Goal: Transaction & Acquisition: Purchase product/service

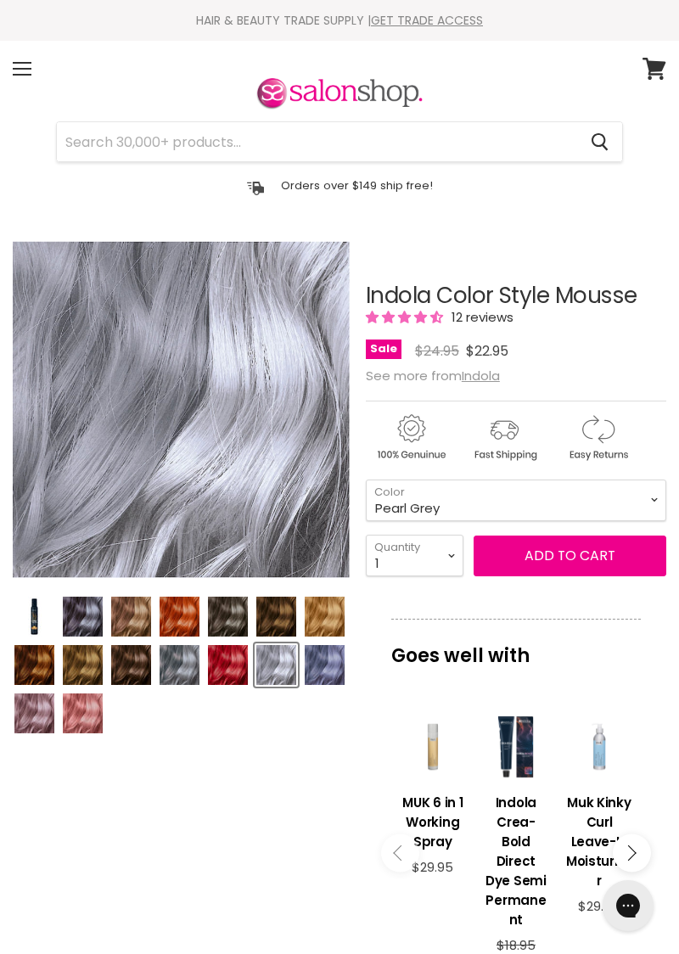
click at [171, 655] on img "Product thumbnails" at bounding box center [180, 665] width 40 height 40
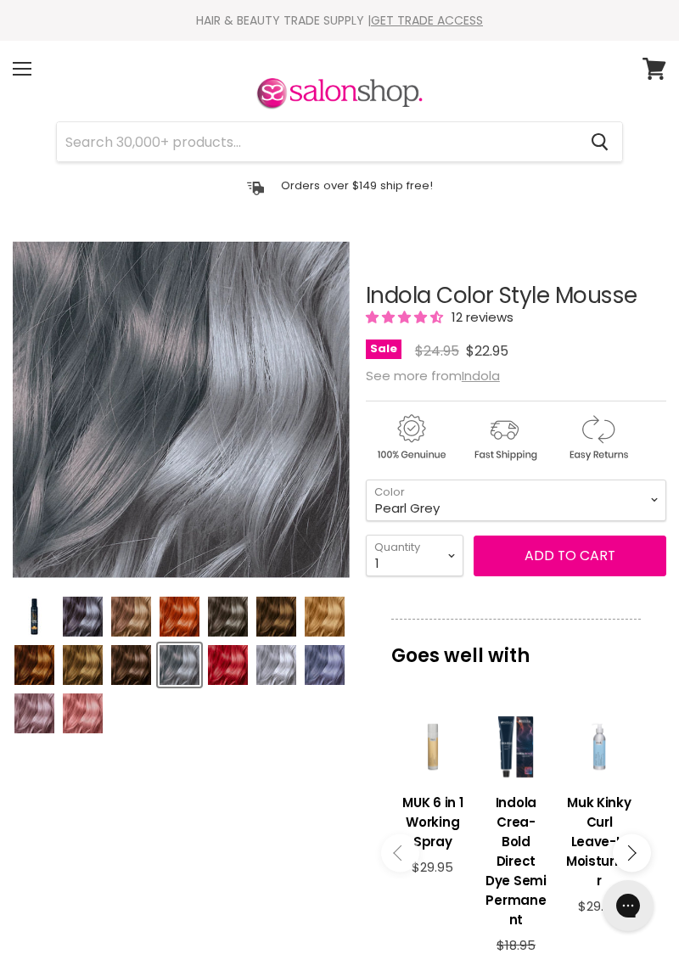
click at [75, 604] on img "Product thumbnails" at bounding box center [83, 617] width 40 height 40
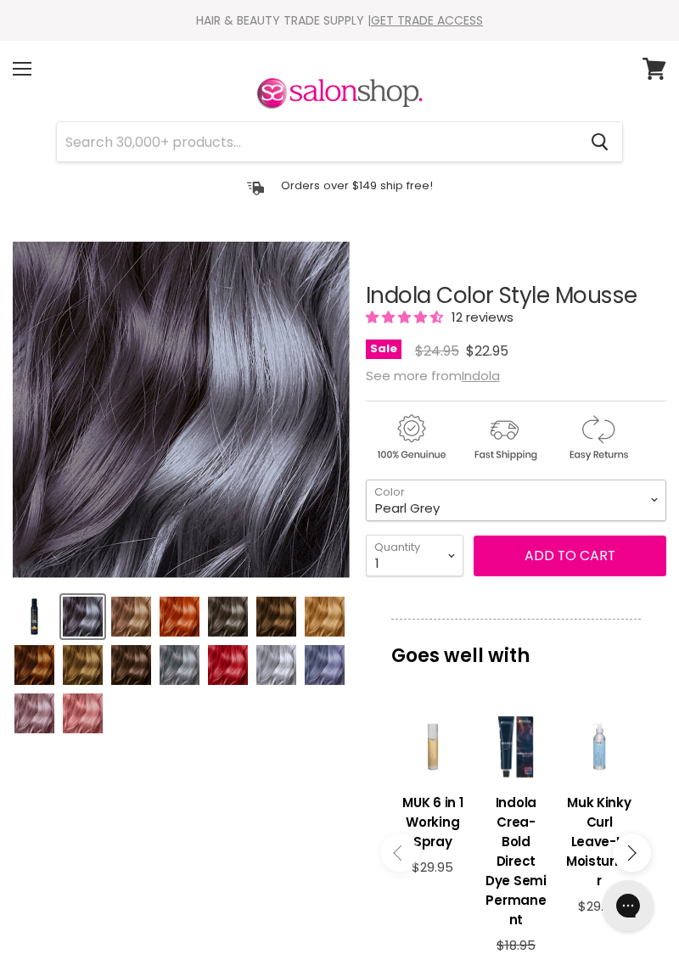
click at [649, 497] on select "Beige Blonde Honey Blonde Medium Blonde Dark Blonde Medium Brown Strawberry Ros…" at bounding box center [516, 501] width 301 height 42
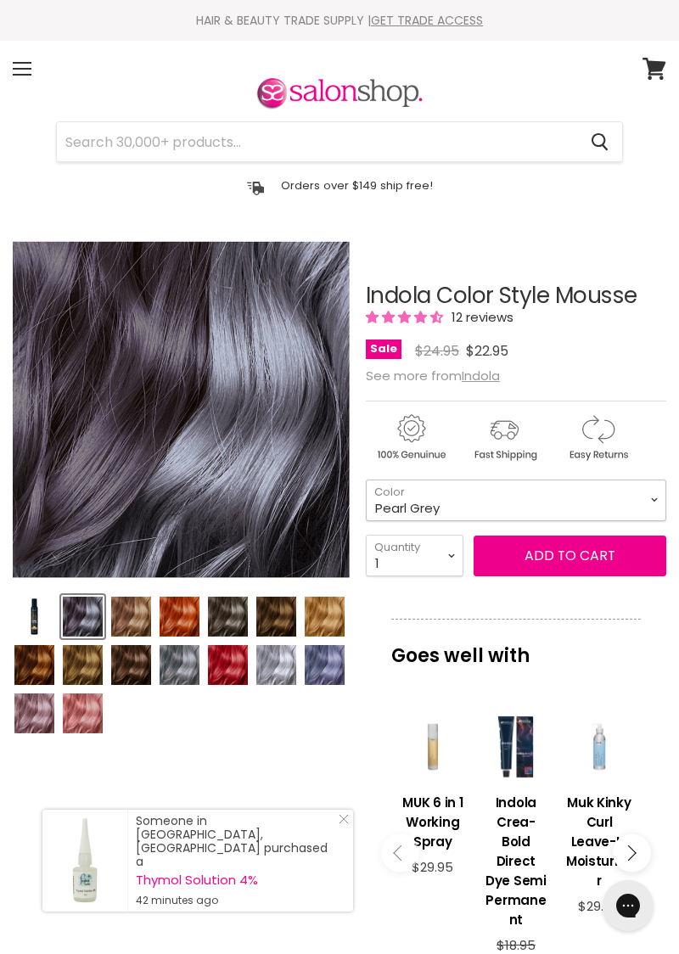
click at [648, 496] on select "Beige Blonde Honey Blonde Medium Blonde Dark Blonde Medium Brown Strawberry Ros…" at bounding box center [516, 501] width 301 height 42
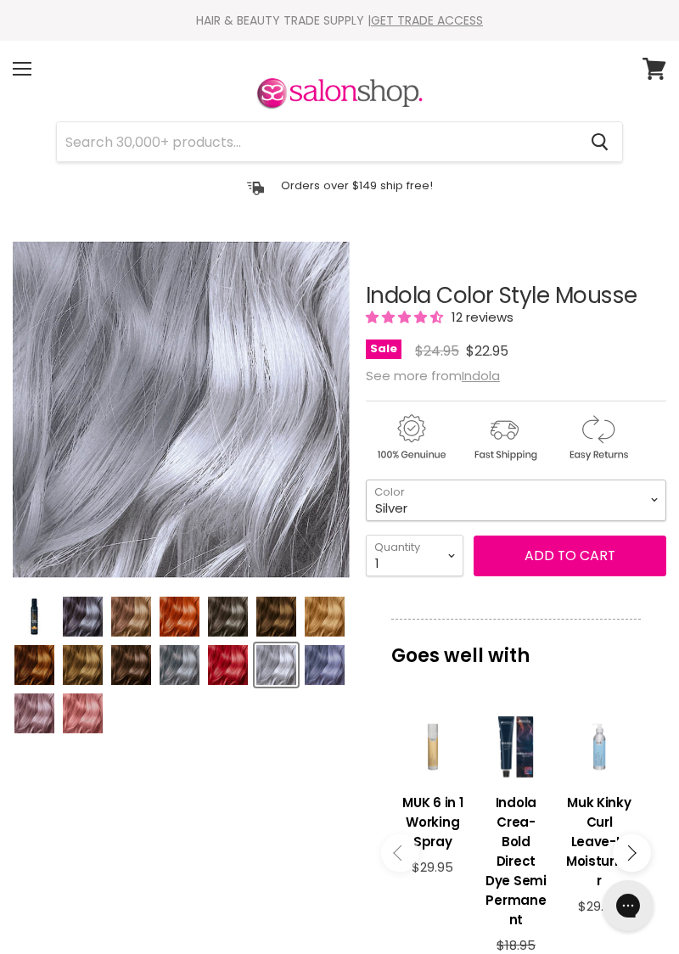
click at [650, 503] on select "Beige Blonde Honey Blonde Medium Blonde Dark Blonde Medium Brown Strawberry Ros…" at bounding box center [516, 501] width 301 height 42
select select "Strawberry Rosé"
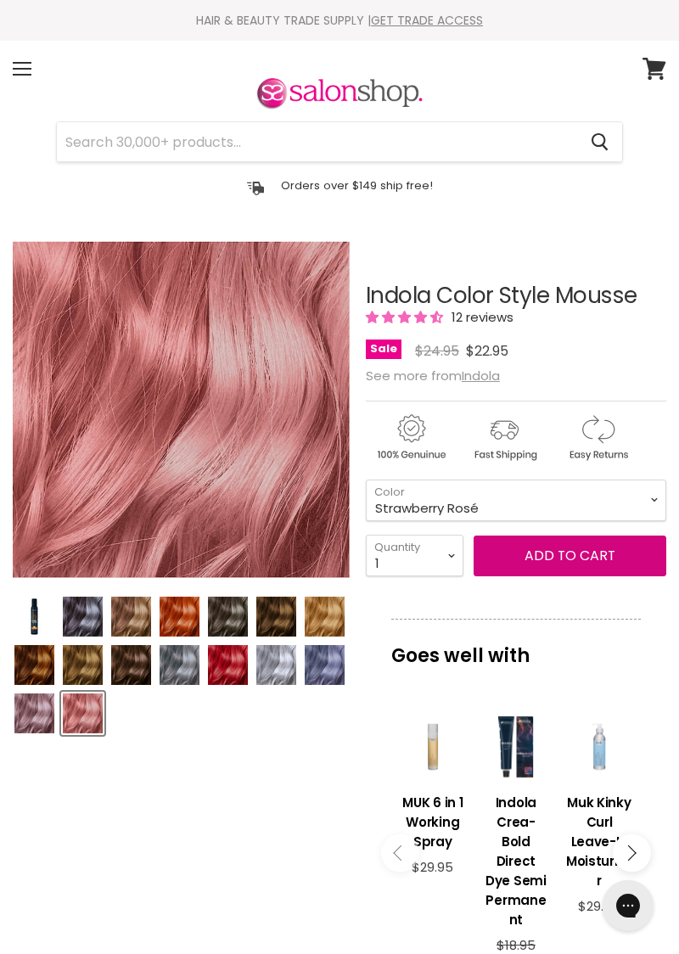
click at [543, 548] on button "Add to cart" at bounding box center [570, 556] width 193 height 41
click at [559, 547] on button "Add to cart" at bounding box center [570, 556] width 193 height 41
click at [585, 572] on button "Add to cart" at bounding box center [570, 556] width 193 height 41
click at [655, 66] on icon at bounding box center [654, 69] width 23 height 22
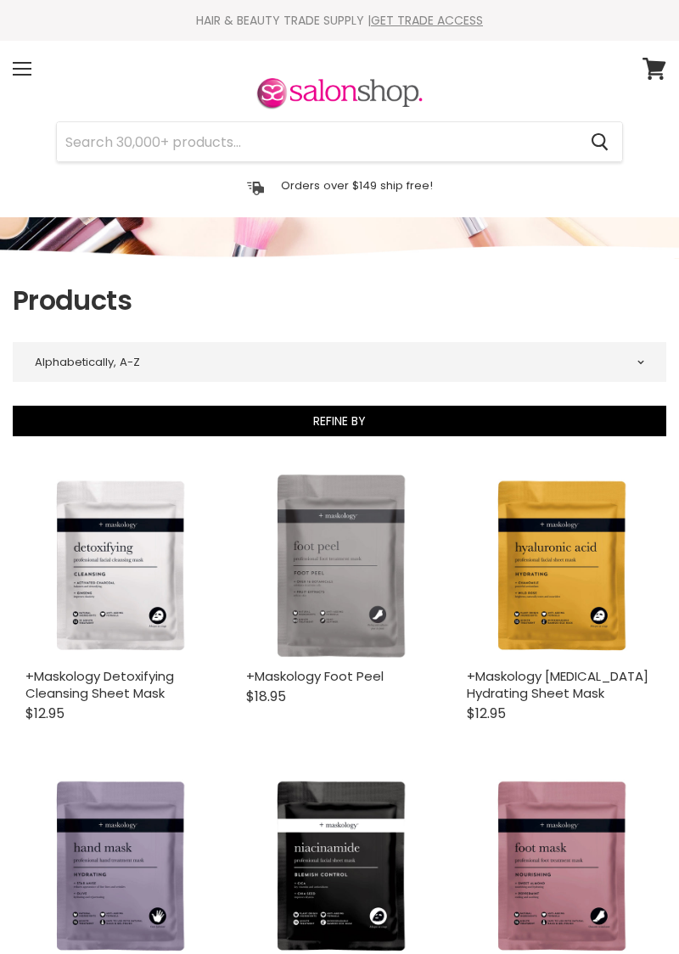
select select "title-ascending"
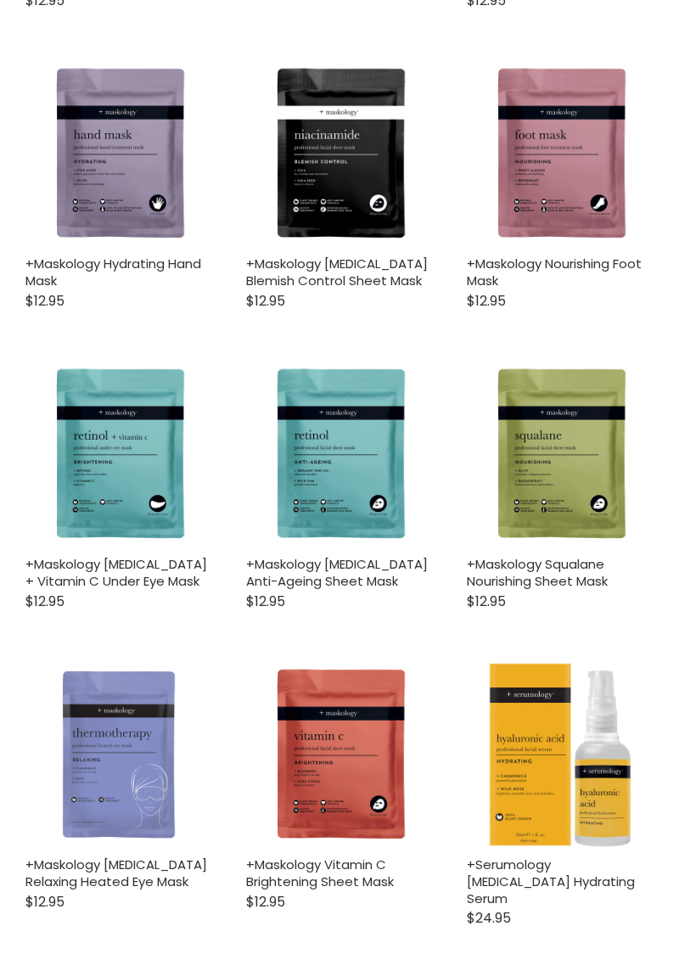
click at [25, 661] on img "Main content" at bounding box center [118, 754] width 187 height 187
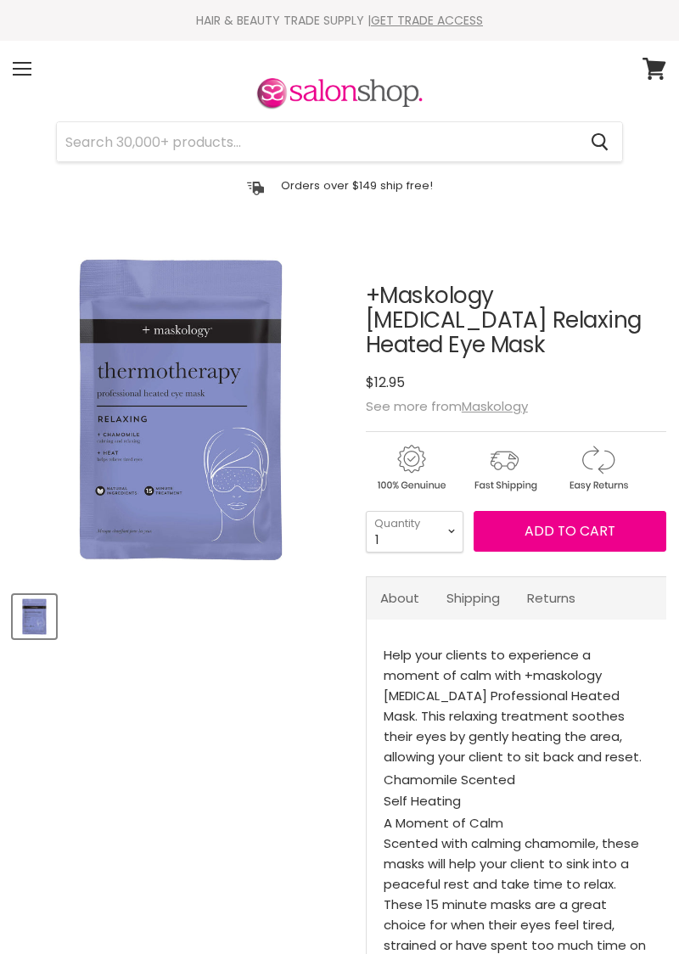
click at [31, 64] on div "Menu" at bounding box center [22, 68] width 36 height 39
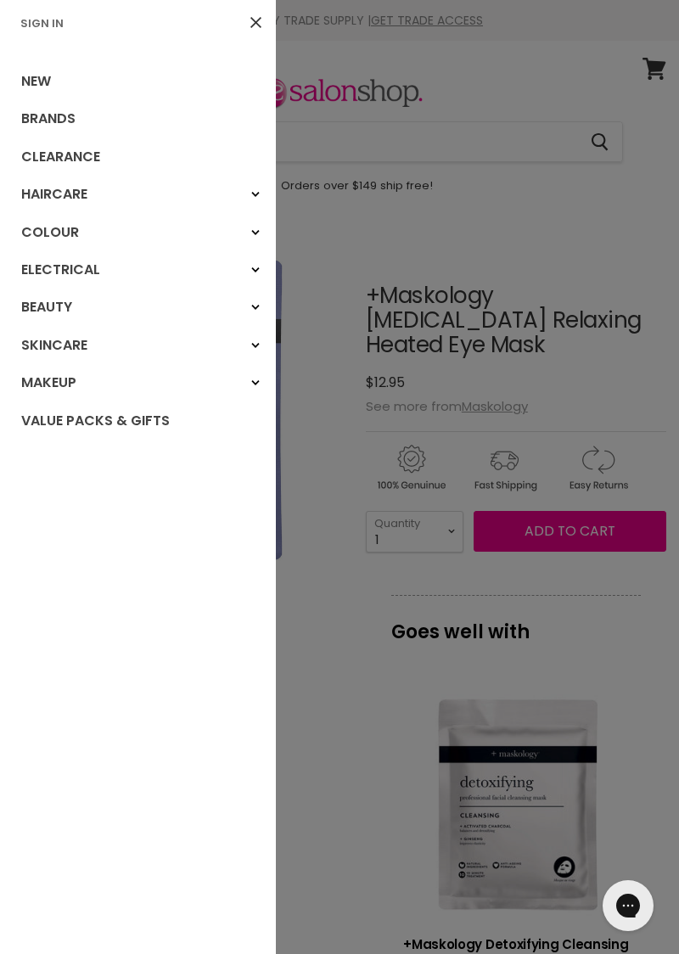
click at [34, 110] on link "Brands" at bounding box center [138, 118] width 276 height 37
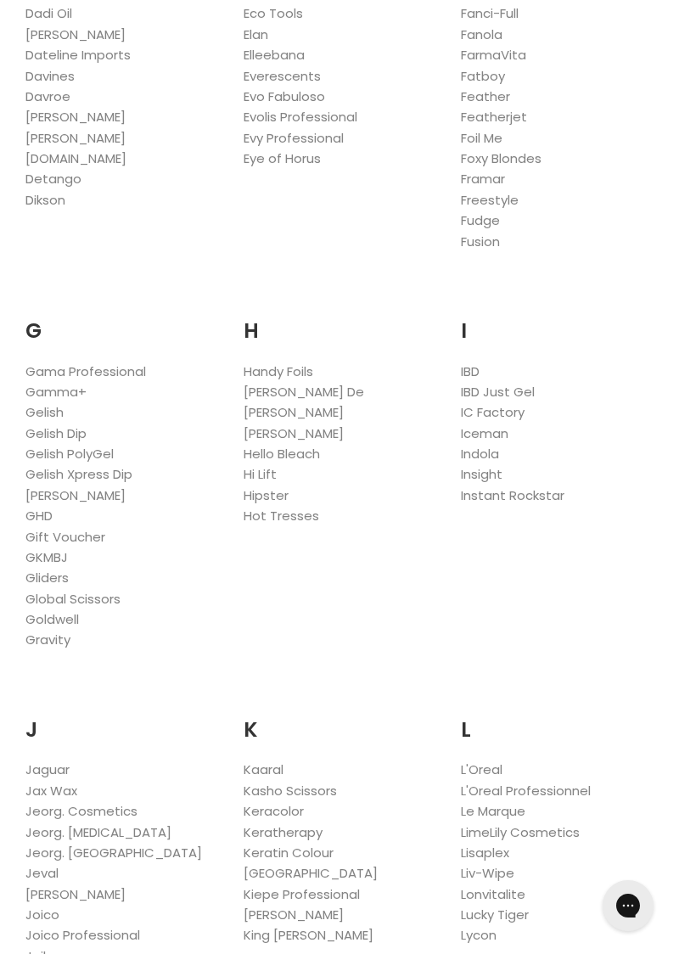
scroll to position [1109, 0]
click at [467, 452] on link "Indola" at bounding box center [480, 452] width 38 height 18
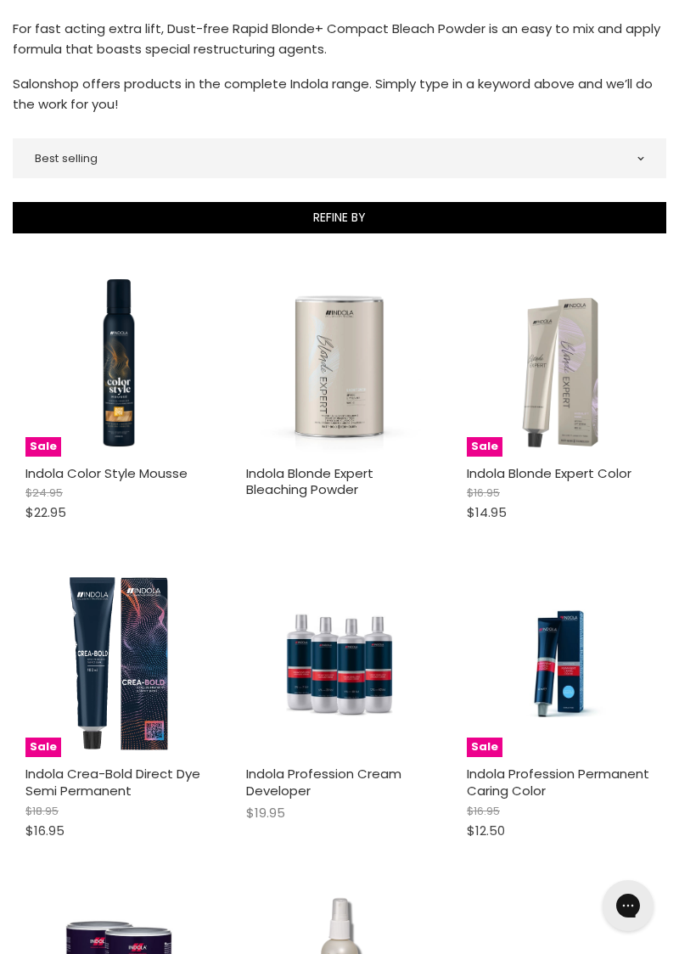
scroll to position [441, 0]
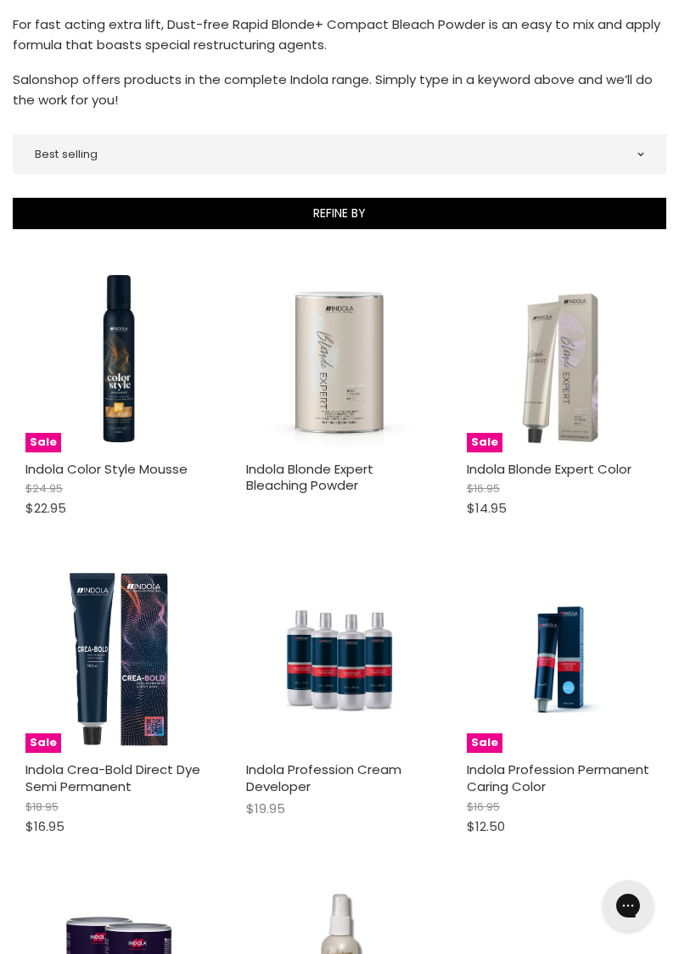
click at [110, 360] on img "Main content" at bounding box center [118, 359] width 187 height 187
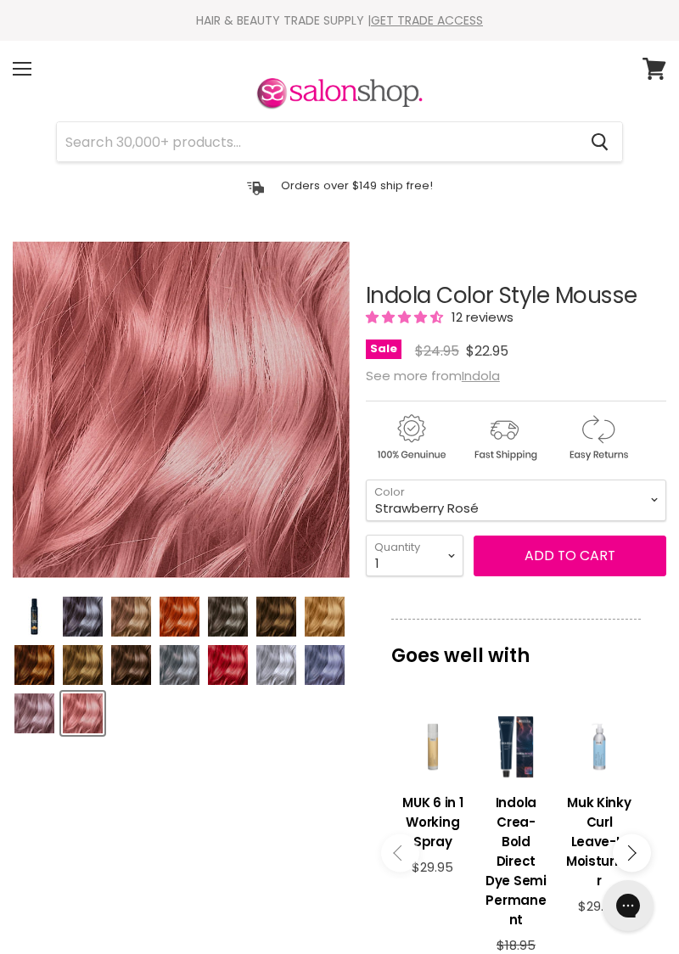
click at [265, 650] on img "Product thumbnails" at bounding box center [276, 665] width 40 height 40
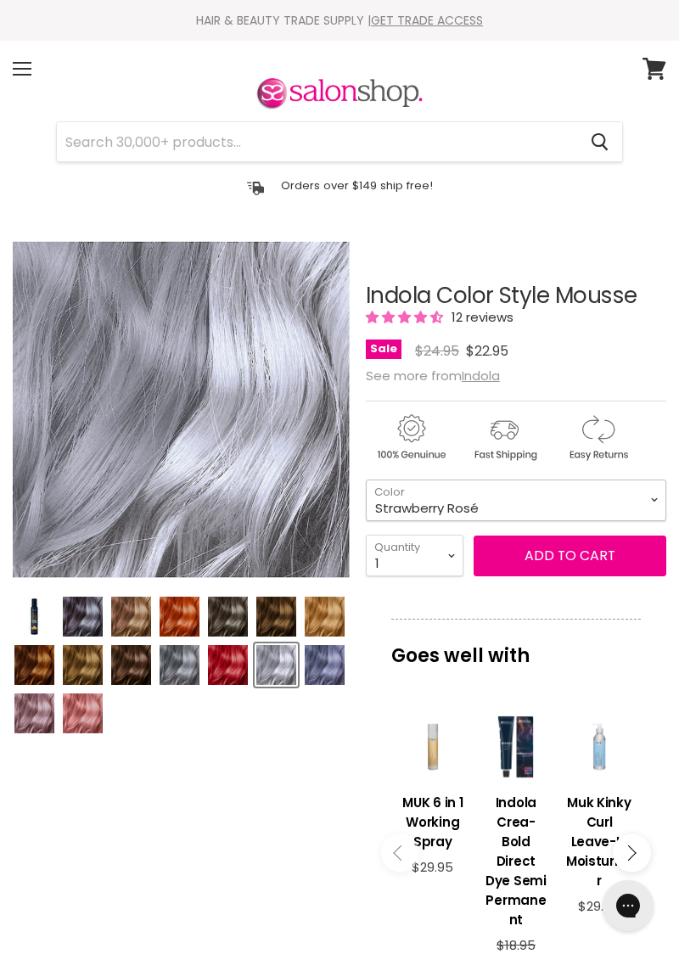
click at [648, 492] on select "Beige Blonde Honey Blonde Medium Blonde Dark Blonde Medium Brown Strawberry Ros…" at bounding box center [516, 501] width 301 height 42
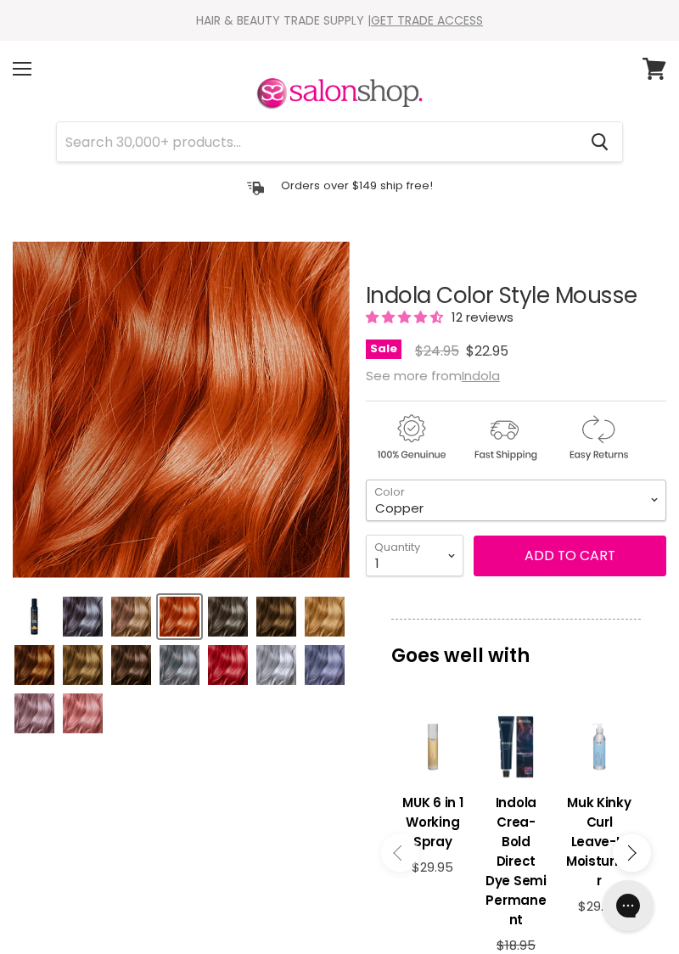
click at [647, 496] on select "Beige Blonde Honey Blonde Medium Blonde Dark Blonde Medium Brown Strawberry Ros…" at bounding box center [516, 501] width 301 height 42
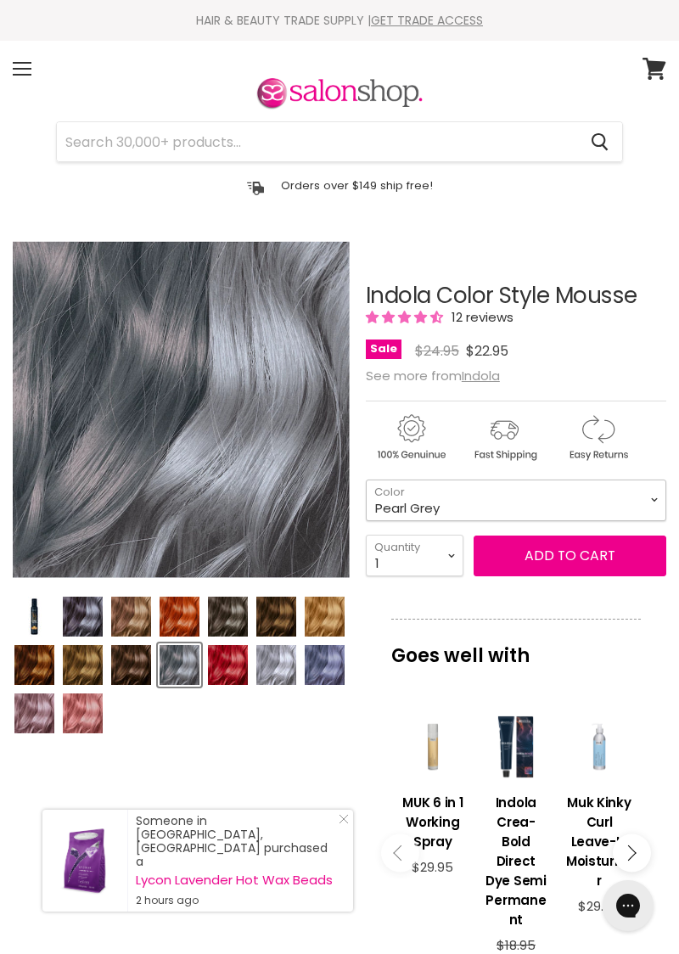
click at [638, 497] on select "Beige Blonde Honey Blonde Medium Blonde Dark Blonde Medium Brown Strawberry Ros…" at bounding box center [516, 501] width 301 height 42
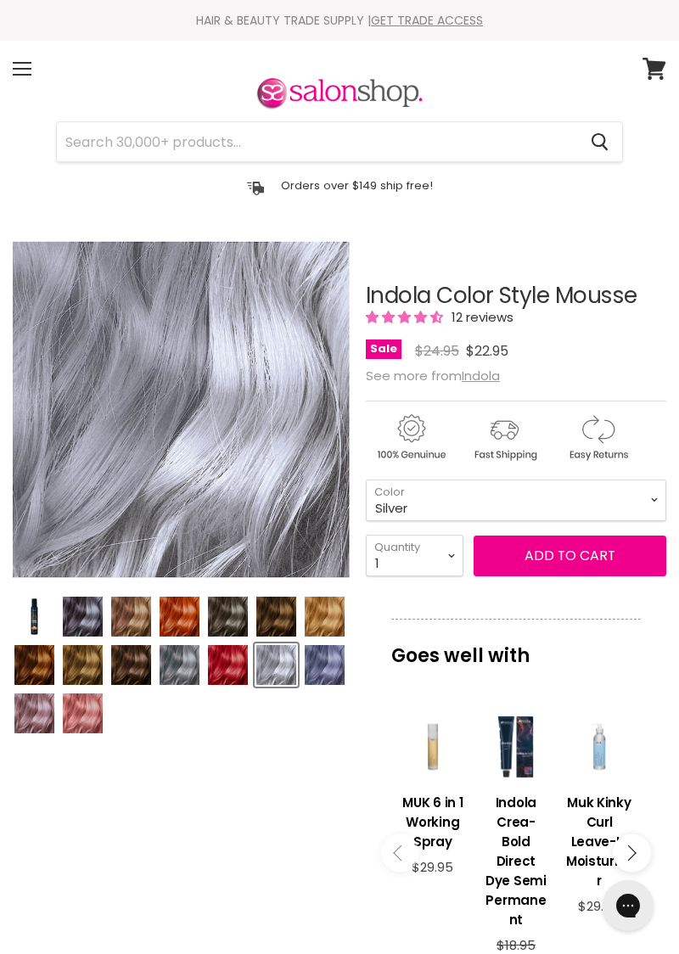
click at [83, 717] on img "Product thumbnails" at bounding box center [83, 714] width 40 height 40
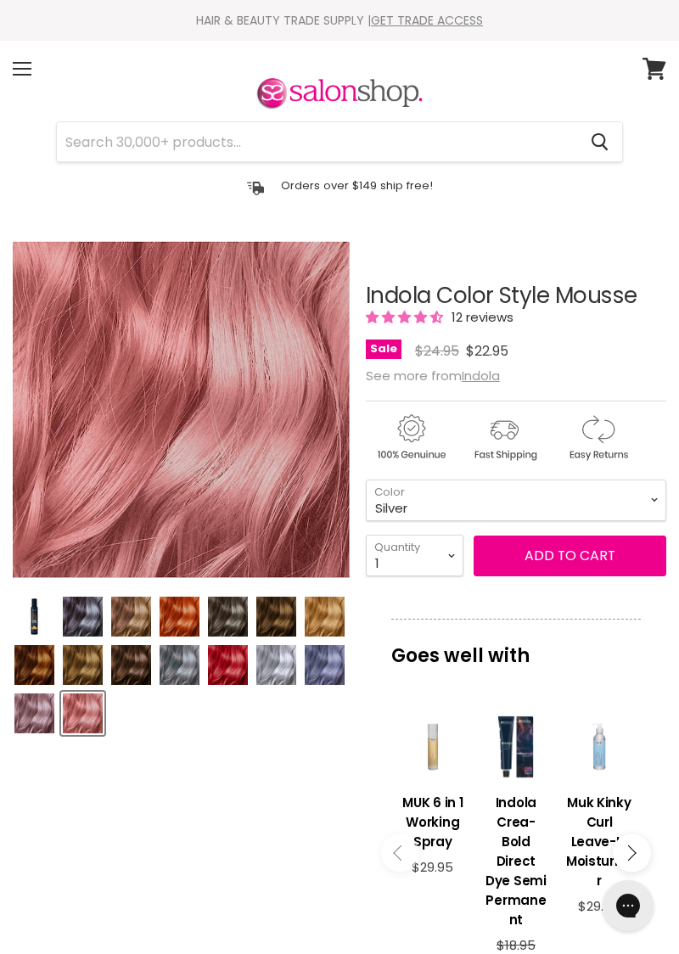
click at [20, 708] on img "Product thumbnails" at bounding box center [34, 714] width 40 height 40
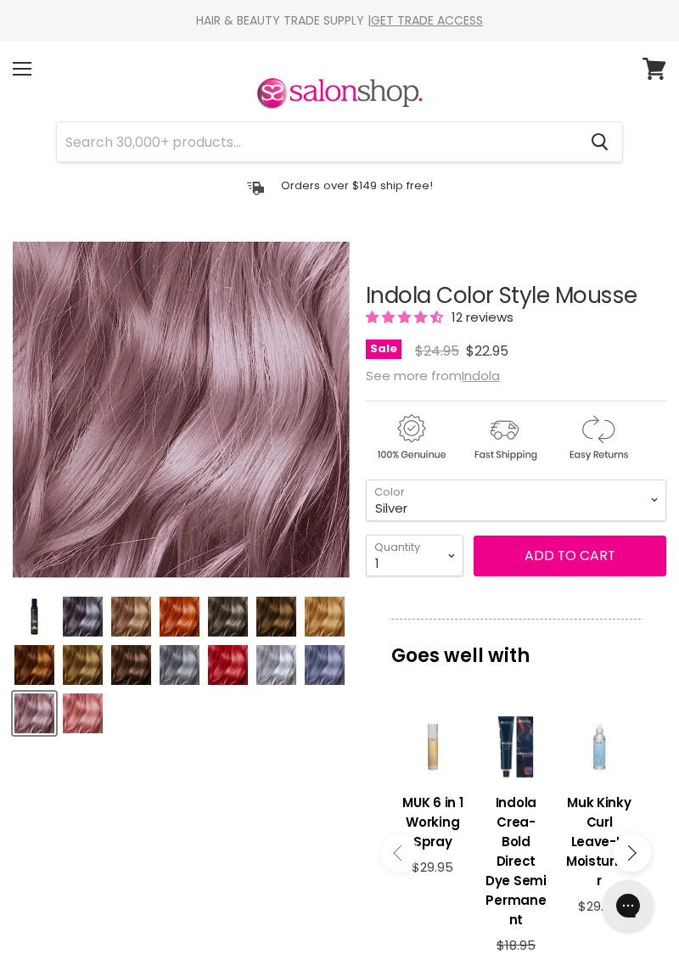
click at [87, 711] on img "Product thumbnails" at bounding box center [83, 714] width 40 height 40
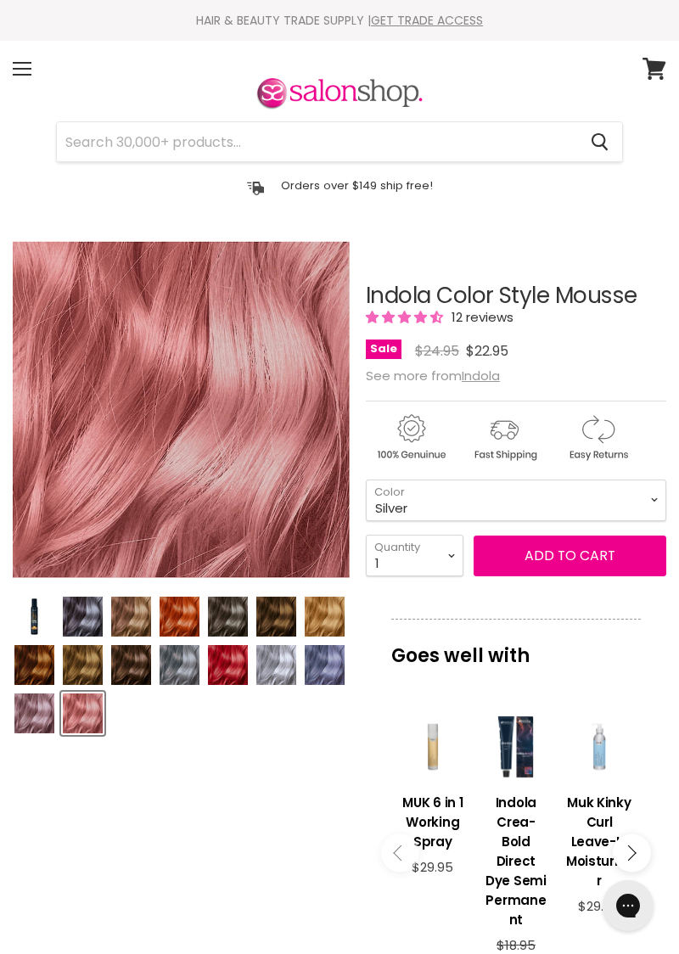
click at [175, 658] on img "Product thumbnails" at bounding box center [180, 665] width 40 height 40
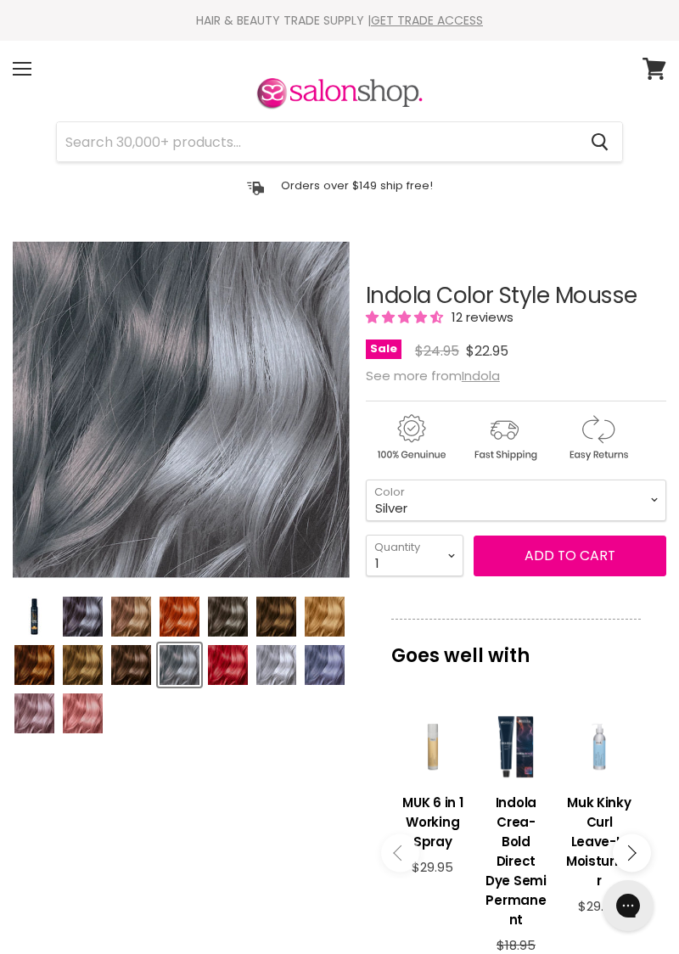
click at [261, 655] on img "Product thumbnails" at bounding box center [276, 665] width 40 height 40
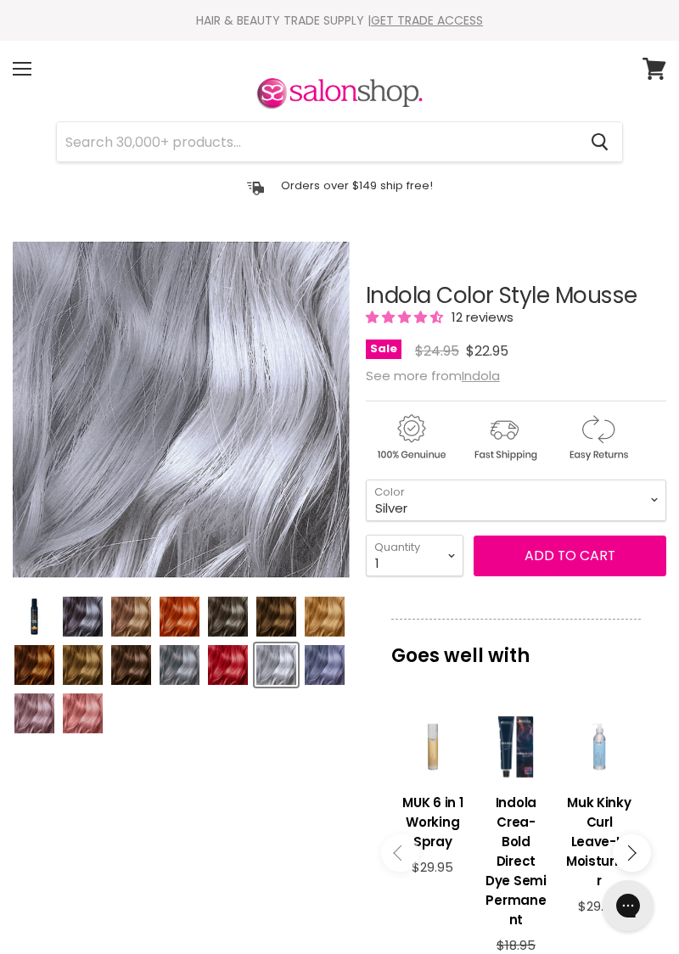
click at [314, 668] on img "Product thumbnails" at bounding box center [325, 665] width 40 height 40
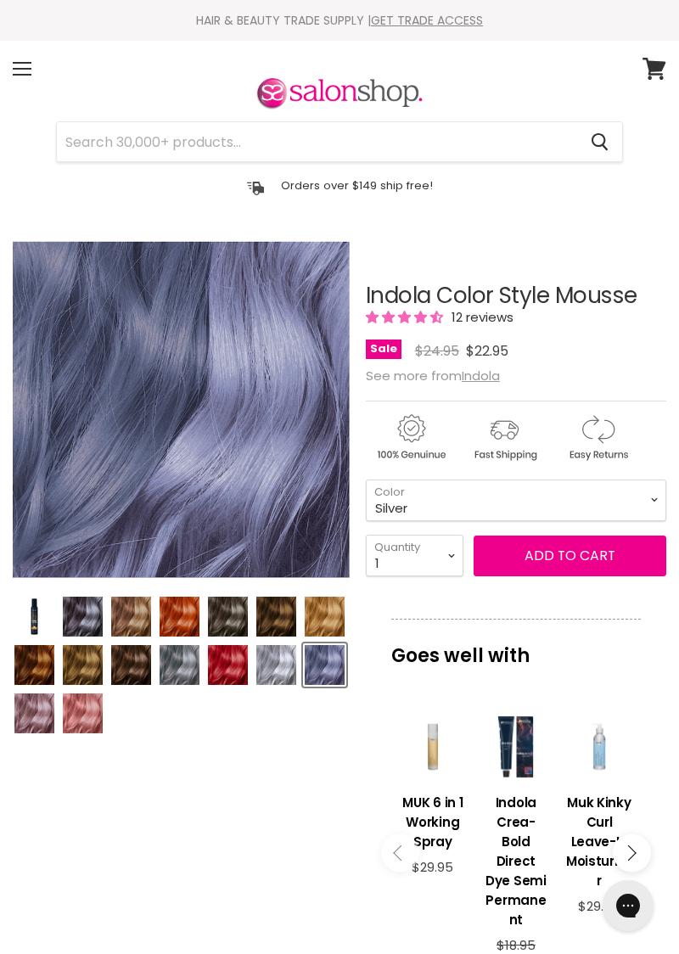
click at [75, 702] on img "Product thumbnails" at bounding box center [83, 714] width 40 height 40
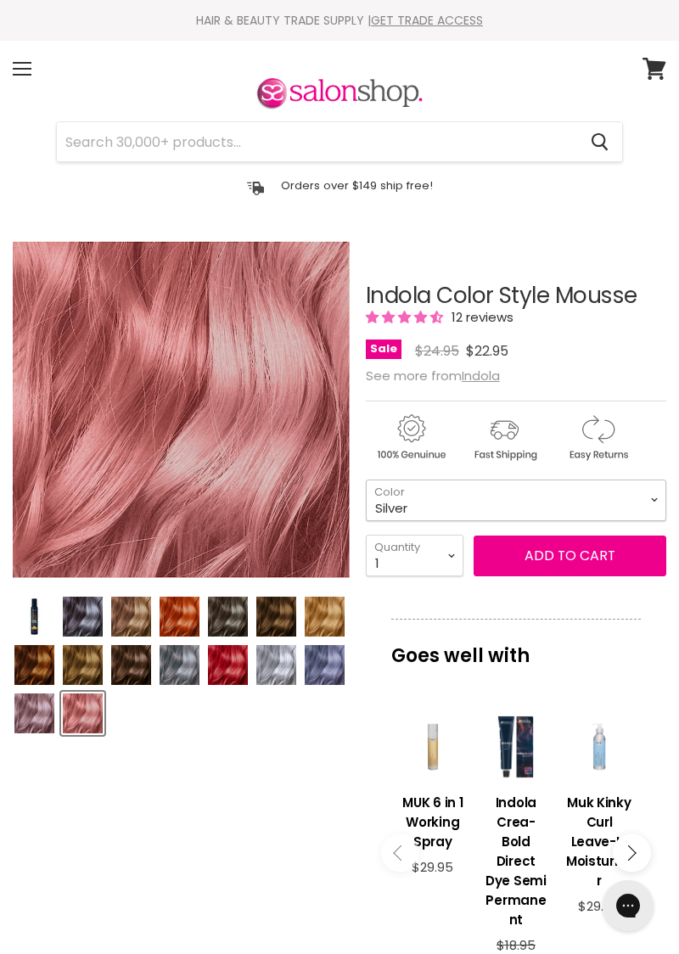
click at [652, 496] on select "Beige Blonde Honey Blonde Medium Blonde Dark Blonde Medium Brown Strawberry Ros…" at bounding box center [516, 501] width 301 height 42
click at [657, 492] on select "Beige Blonde Honey Blonde Medium Blonde Dark Blonde Medium Brown Strawberry Ros…" at bounding box center [516, 501] width 301 height 42
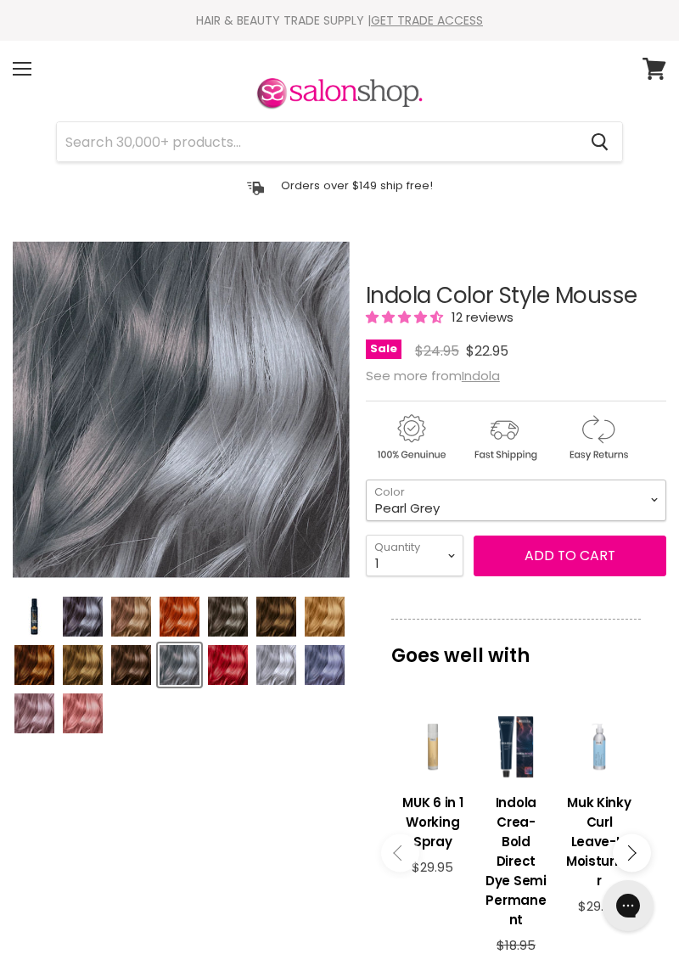
click at [660, 513] on select "Beige Blonde Honey Blonde Medium Blonde Dark Blonde Medium Brown Strawberry Ros…" at bounding box center [516, 501] width 301 height 42
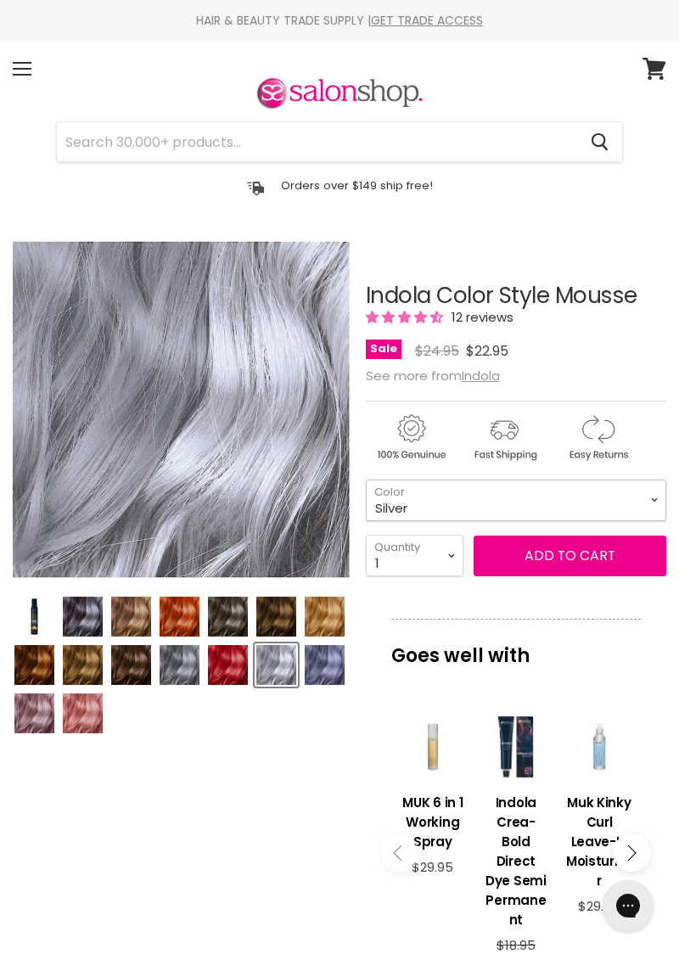
click at [660, 495] on select "Beige Blonde Honey Blonde Medium Blonde Dark Blonde Medium Brown Strawberry Ros…" at bounding box center [516, 501] width 301 height 42
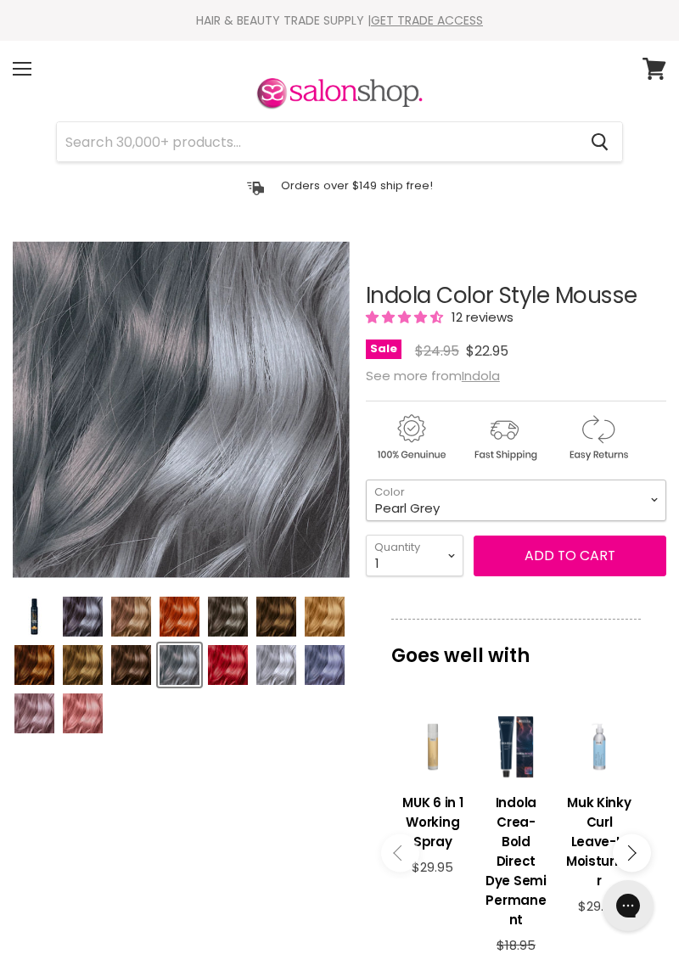
click at [660, 501] on select "Beige Blonde Honey Blonde Medium Blonde Dark Blonde Medium Brown Strawberry Ros…" at bounding box center [516, 501] width 301 height 42
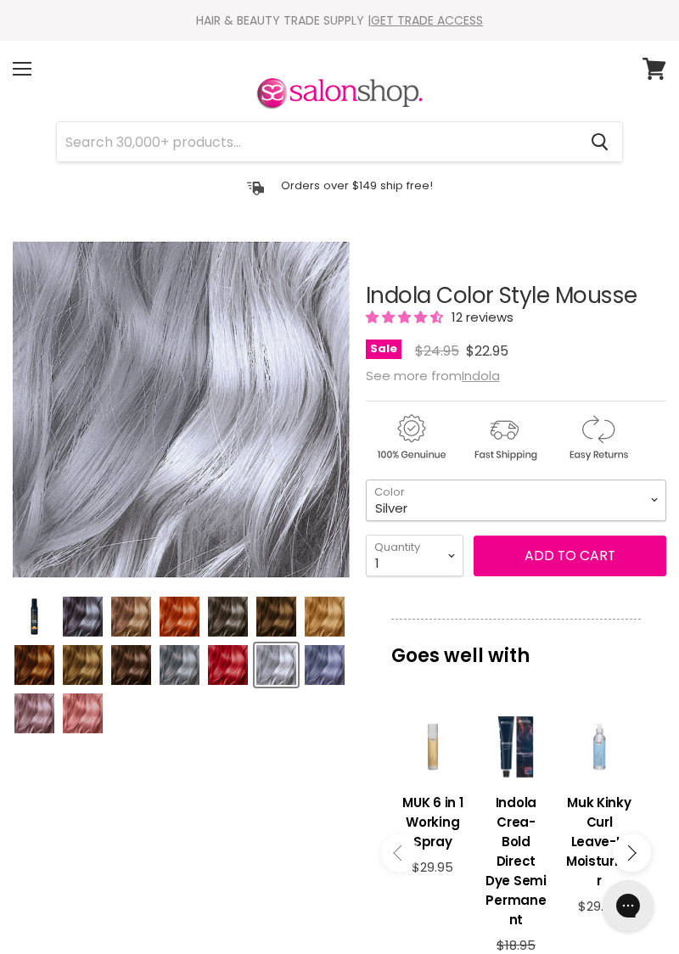
click at [663, 496] on select "Beige Blonde Honey Blonde Medium Blonde Dark Blonde Medium Brown Strawberry Ros…" at bounding box center [516, 501] width 301 height 42
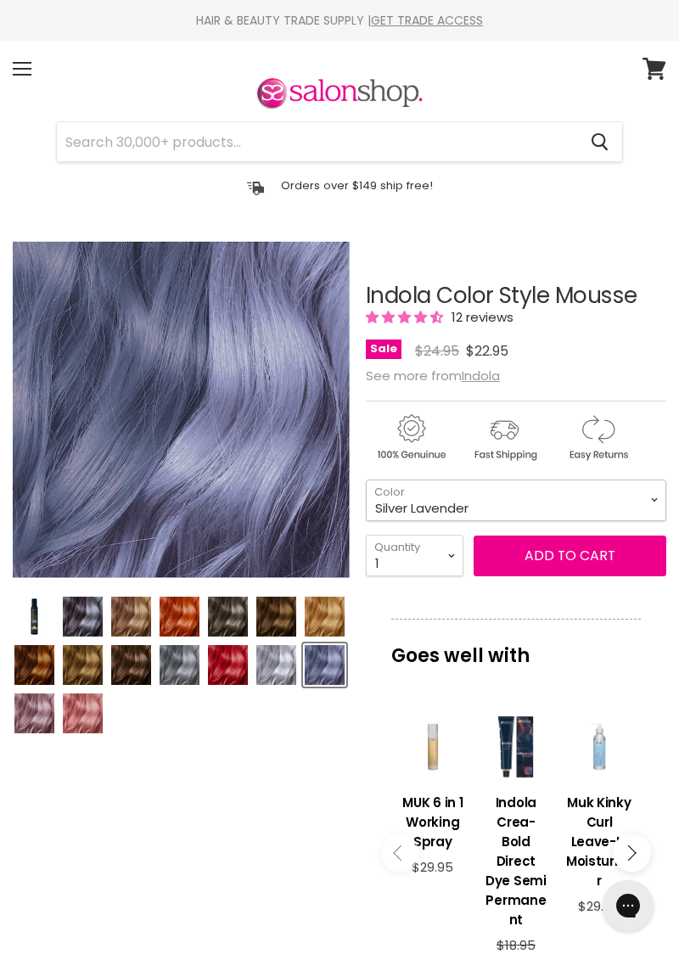
click at [664, 498] on select "Beige Blonde Honey Blonde Medium Blonde Dark Blonde Medium Brown Strawberry Ros…" at bounding box center [516, 501] width 301 height 42
select select "Silver"
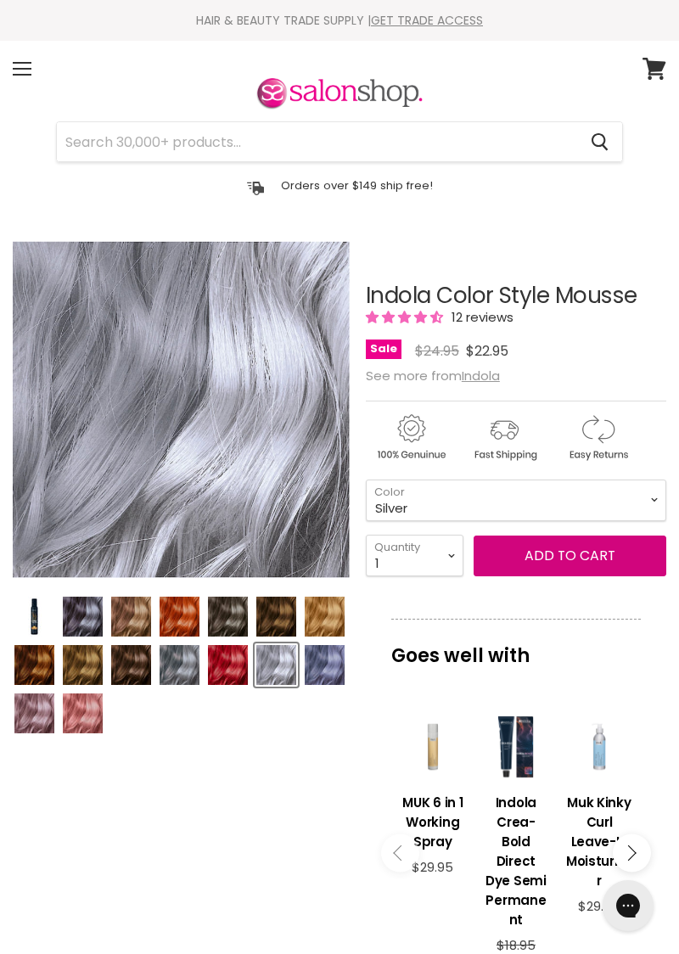
click at [603, 560] on button "Add to cart" at bounding box center [570, 556] width 193 height 41
click at [526, 557] on button "Add to cart" at bounding box center [570, 556] width 193 height 41
click at [652, 66] on icon at bounding box center [654, 69] width 23 height 22
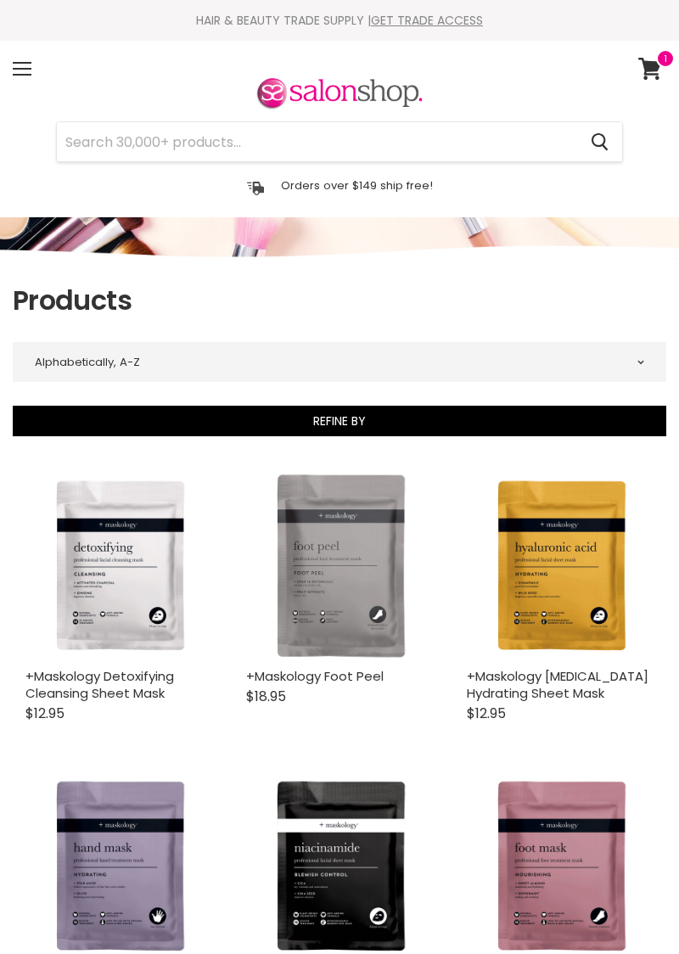
select select "title-ascending"
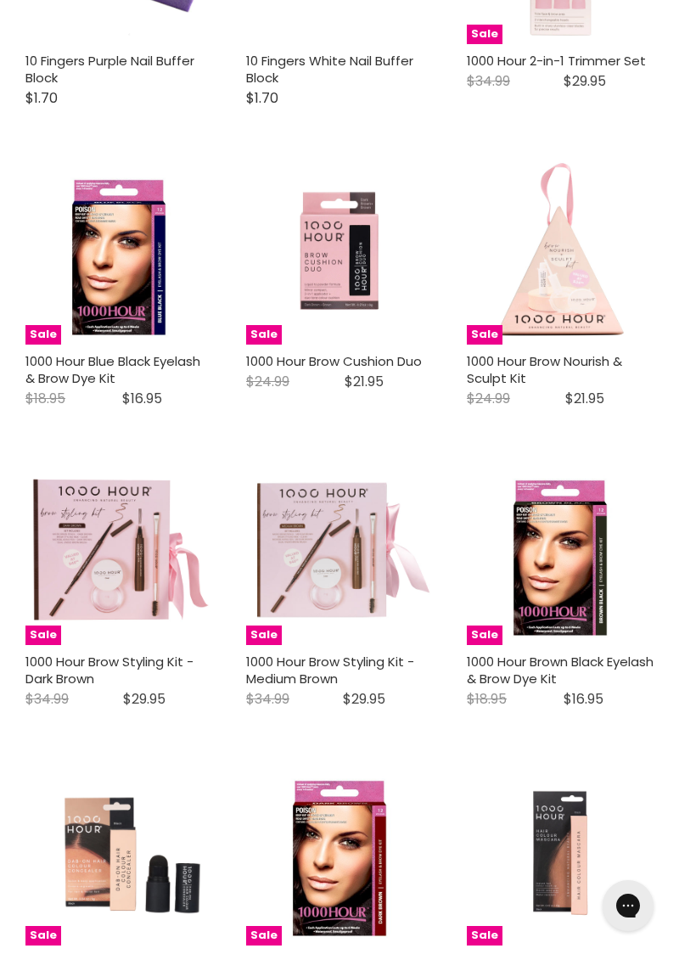
scroll to position [2490, 0]
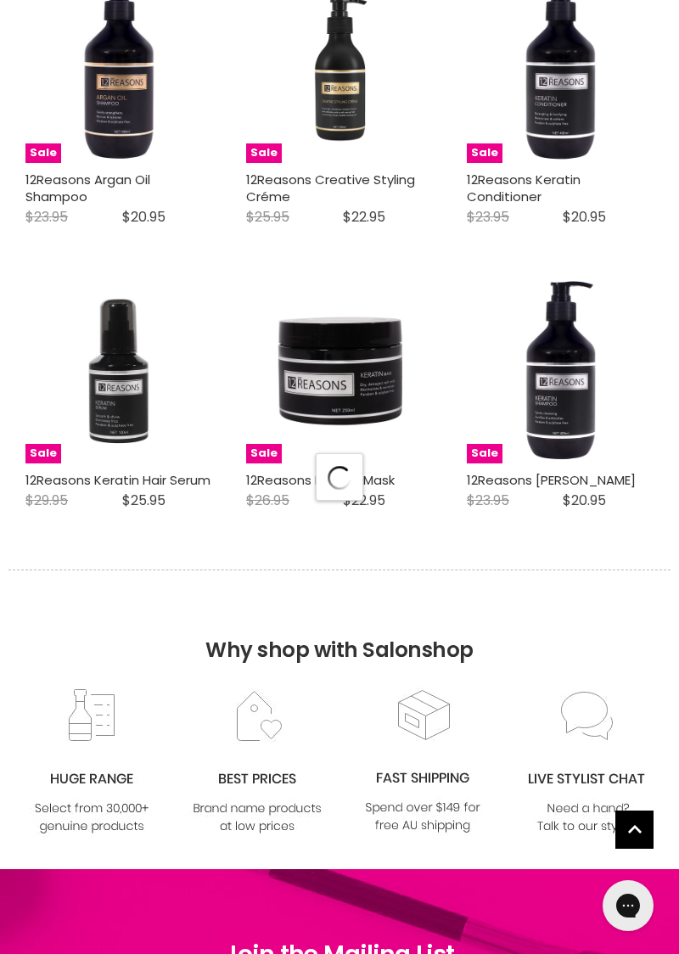
select select "title-ascending"
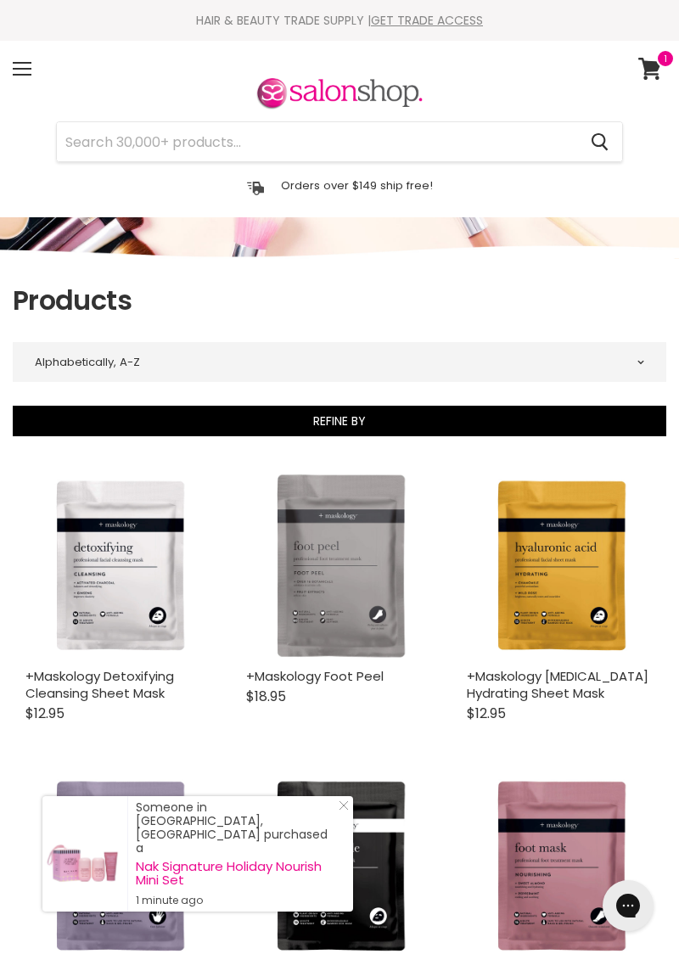
click at [73, 135] on input "Search" at bounding box center [317, 141] width 520 height 39
click at [71, 142] on input "Search" at bounding box center [317, 141] width 520 height 39
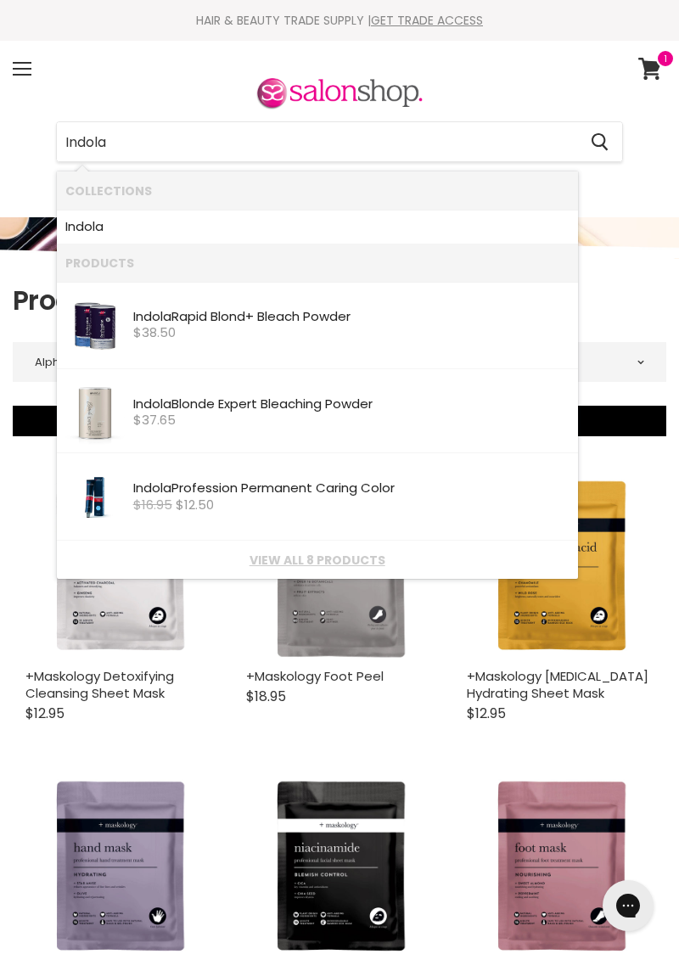
type input "Indola"
click at [592, 133] on icon "Search" at bounding box center [600, 142] width 17 height 18
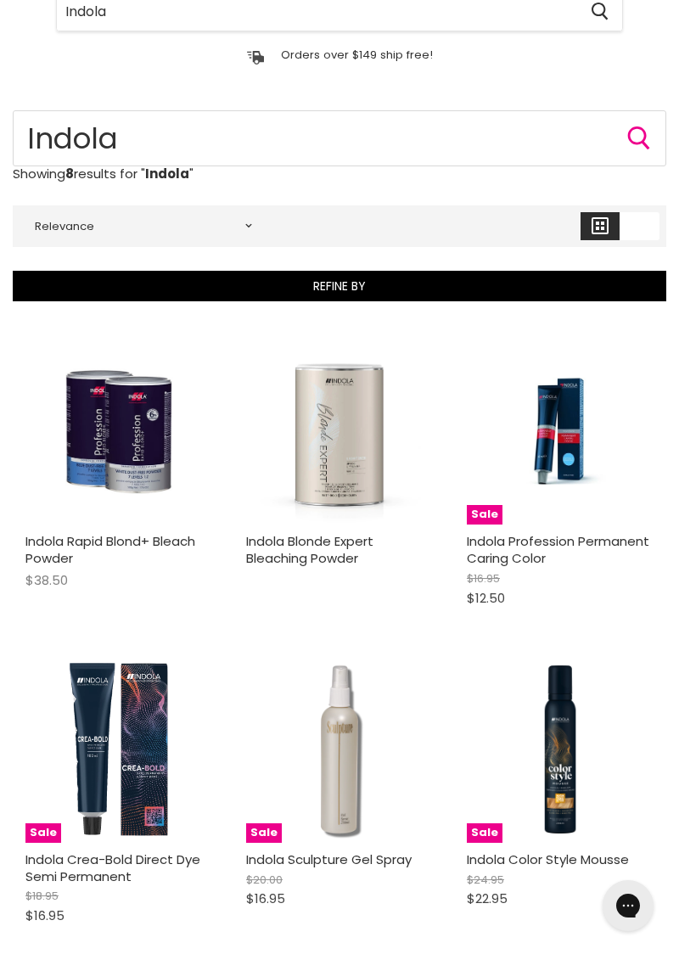
click at [29, 497] on figure "Main content" at bounding box center [118, 431] width 187 height 187
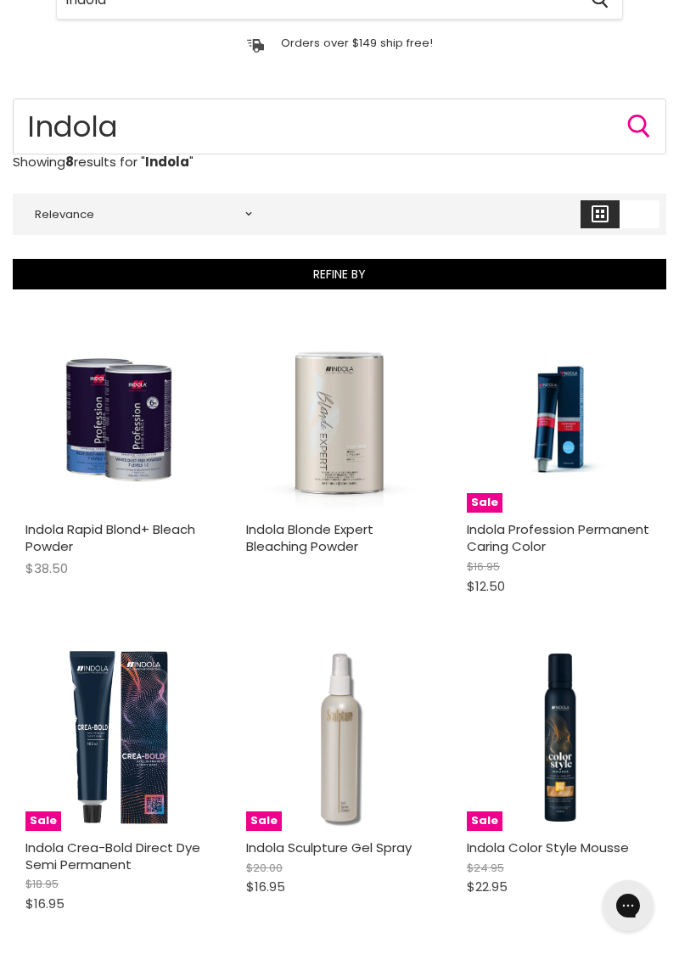
scroll to position [202, 0]
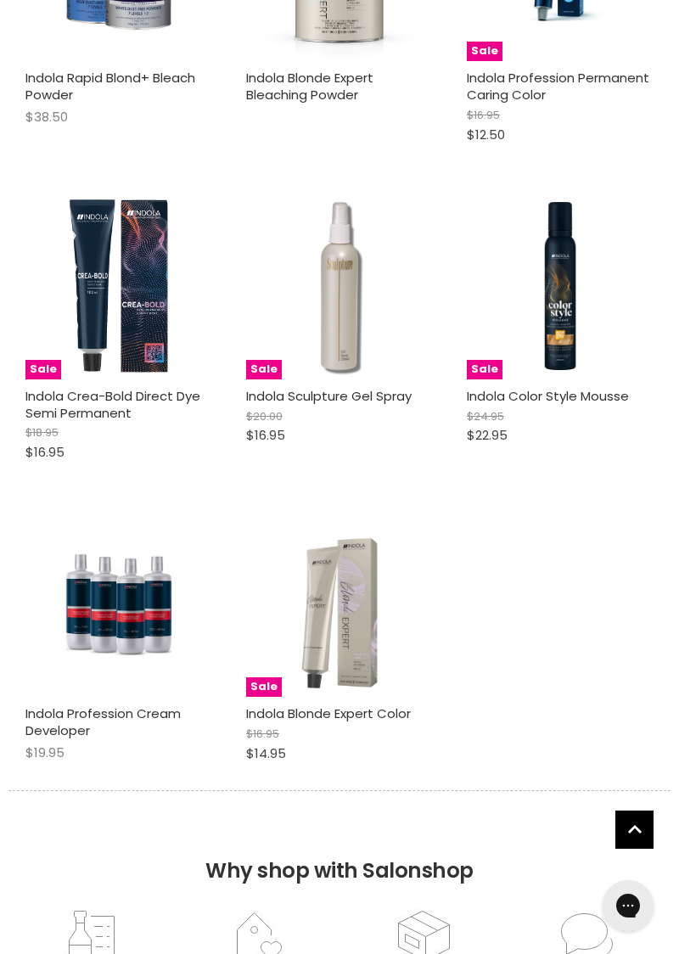
scroll to position [595, 0]
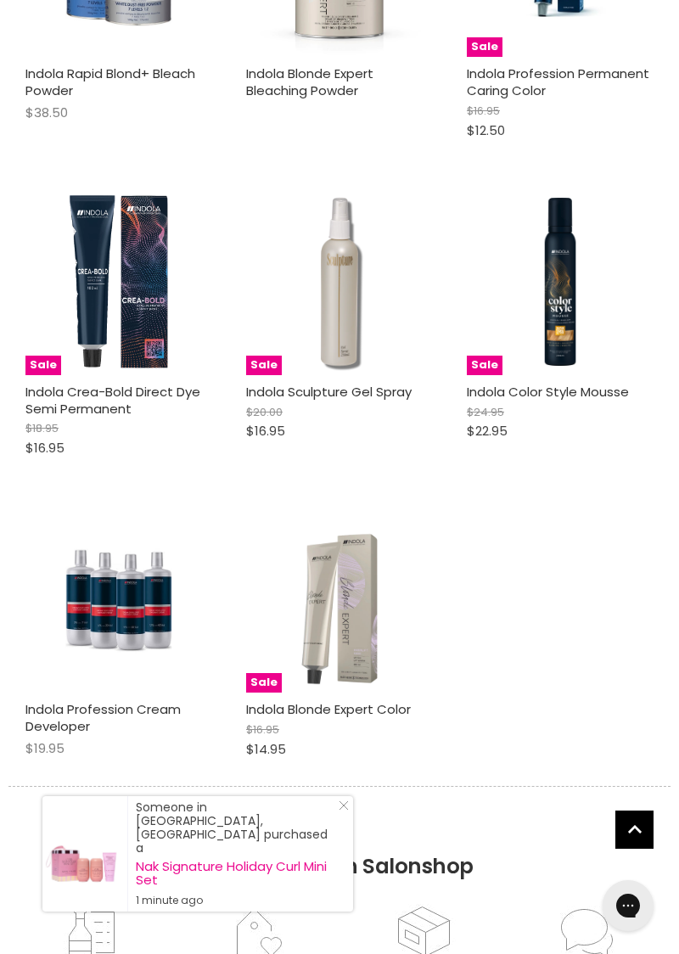
click at [341, 631] on img "Main content" at bounding box center [339, 599] width 187 height 187
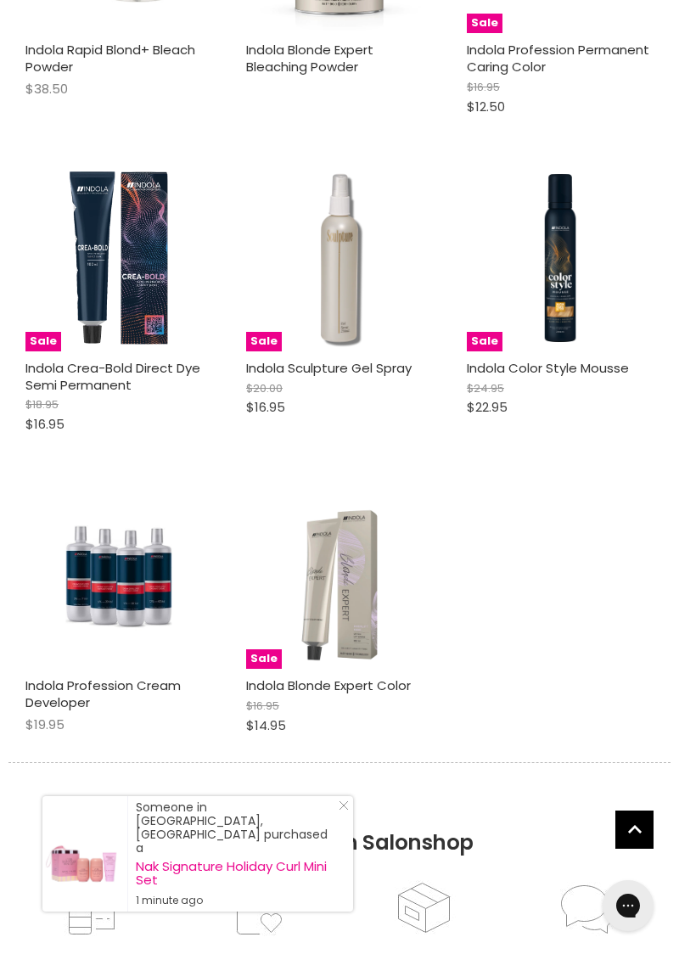
scroll to position [670, 0]
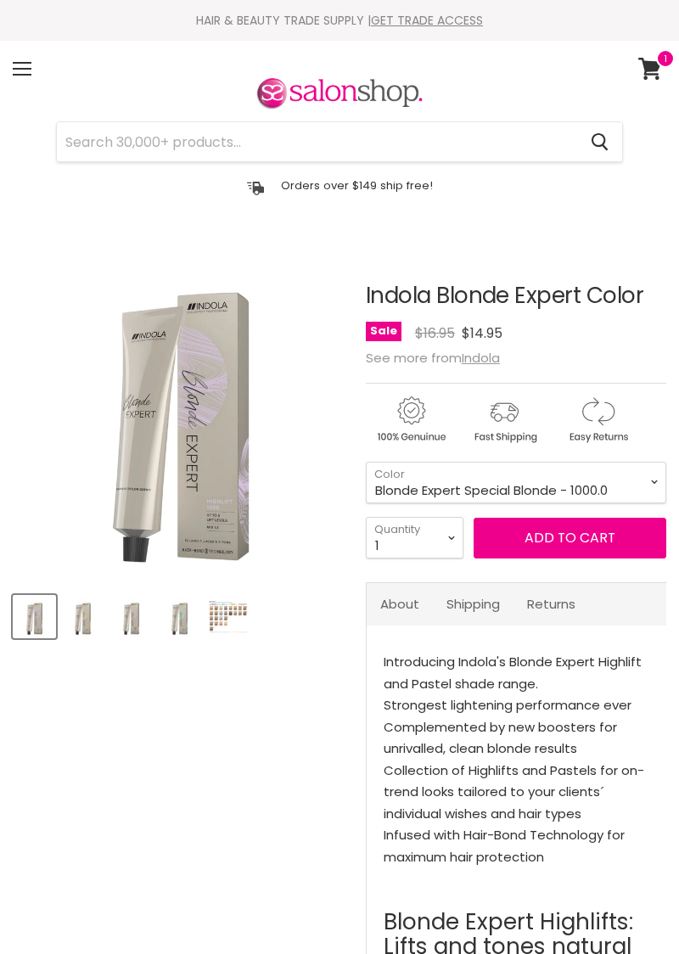
click at [72, 610] on img "Product thumbnails" at bounding box center [83, 617] width 40 height 40
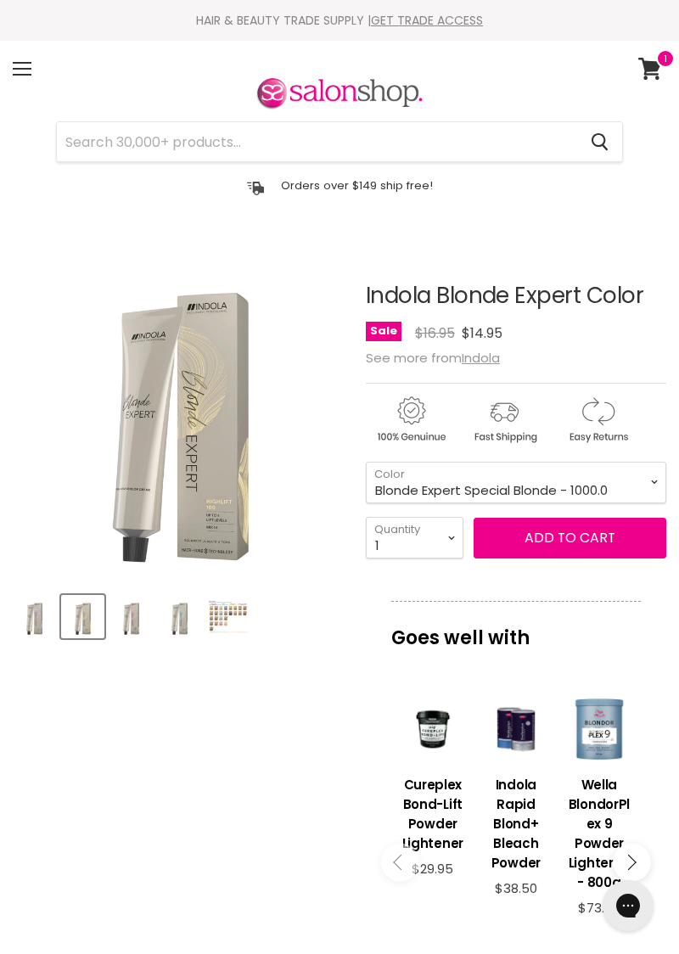
click at [131, 612] on img "Product thumbnails" at bounding box center [131, 617] width 40 height 40
click at [169, 609] on img "Product thumbnails" at bounding box center [180, 617] width 40 height 40
click at [214, 615] on img "Product thumbnails" at bounding box center [228, 617] width 40 height 40
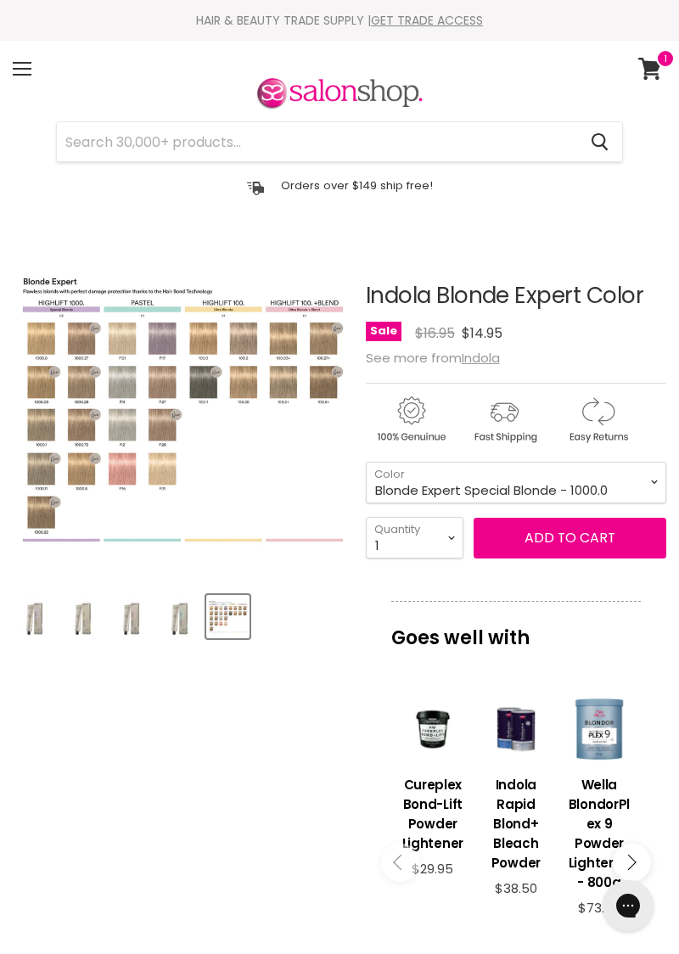
click at [138, 402] on img "Indola Blonde Expert Color image. Click or Scroll to Zoom." at bounding box center [281, 418] width 666 height 666
click at [121, 399] on img "Indola Blonde Expert Color image. Click or Scroll to Zoom." at bounding box center [247, 381] width 673 height 673
click at [216, 538] on img "Indola Blonde Expert Color image. Click or Scroll to Zoom." at bounding box center [255, 432] width 666 height 666
click at [650, 483] on select "Blonde Expert Special Blonde - 1000.0 Blonde Expert Special Blonde - 1000.03 Bl…" at bounding box center [516, 483] width 301 height 42
select select "Blonde Expert Ultra Blonde - 100.28"
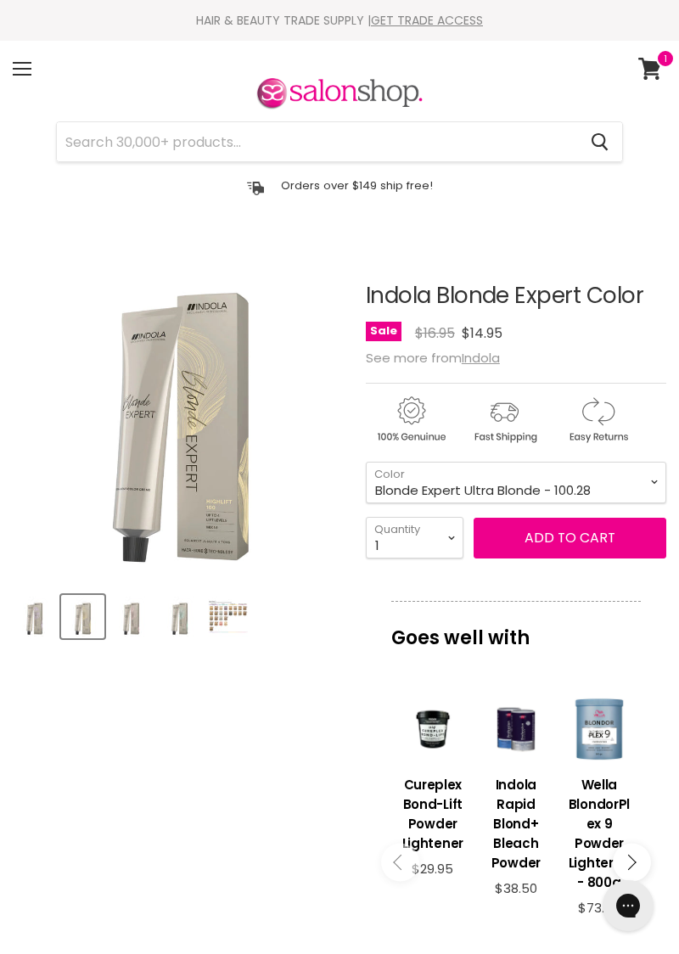
click at [171, 441] on img "Indola Blonde Expert Color image. Click or Scroll to Zoom." at bounding box center [181, 409] width 337 height 337
click at [125, 606] on img "Product thumbnails" at bounding box center [131, 617] width 40 height 40
click at [174, 616] on img "Product thumbnails" at bounding box center [180, 617] width 40 height 40
click at [221, 599] on img "Product thumbnails" at bounding box center [228, 617] width 40 height 40
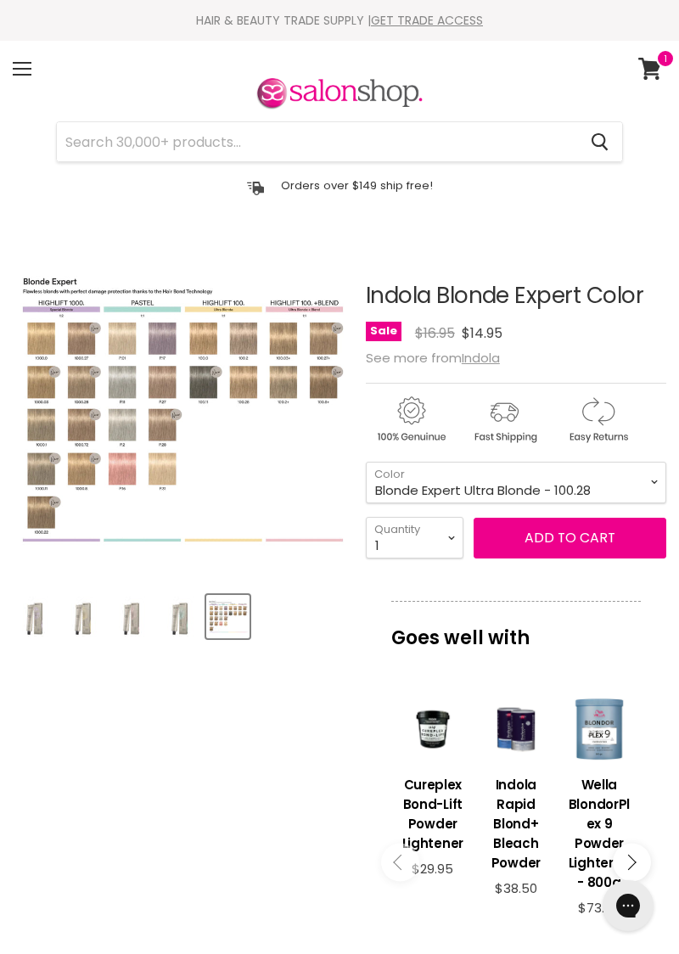
click at [104, 407] on img "Indola Blonde Expert Color image. Click or Scroll to Zoom." at bounding box center [280, 422] width 666 height 666
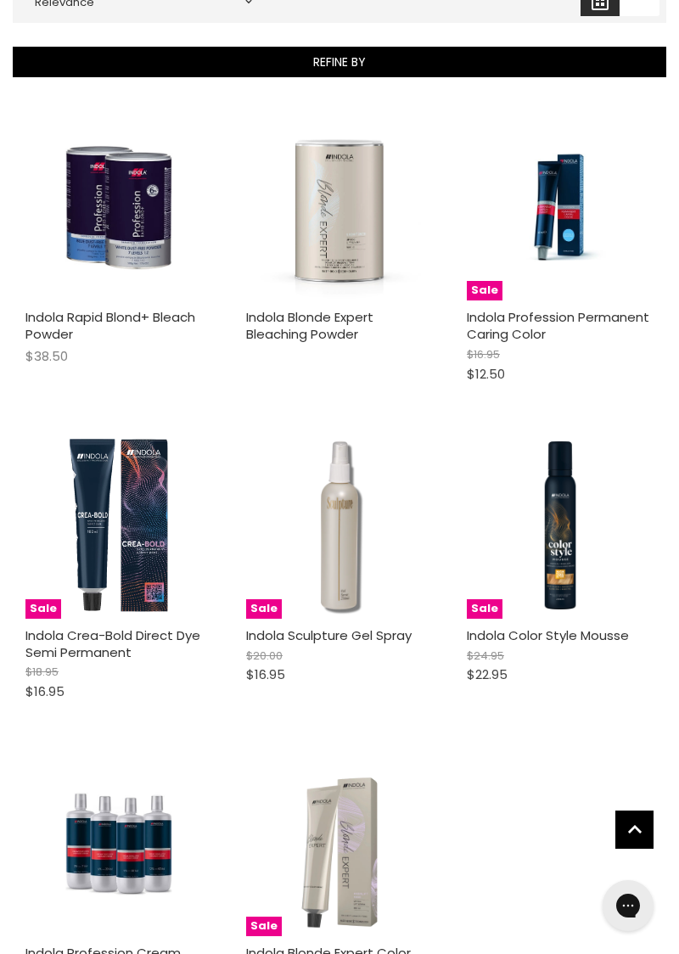
click at [554, 533] on img "Main content" at bounding box center [560, 525] width 187 height 187
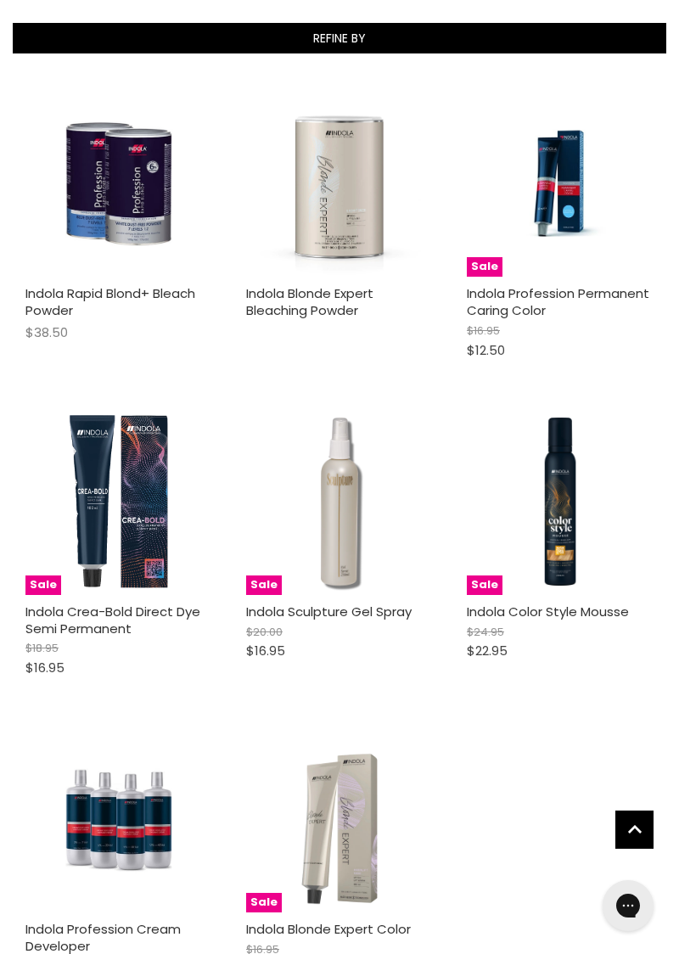
scroll to position [426, 0]
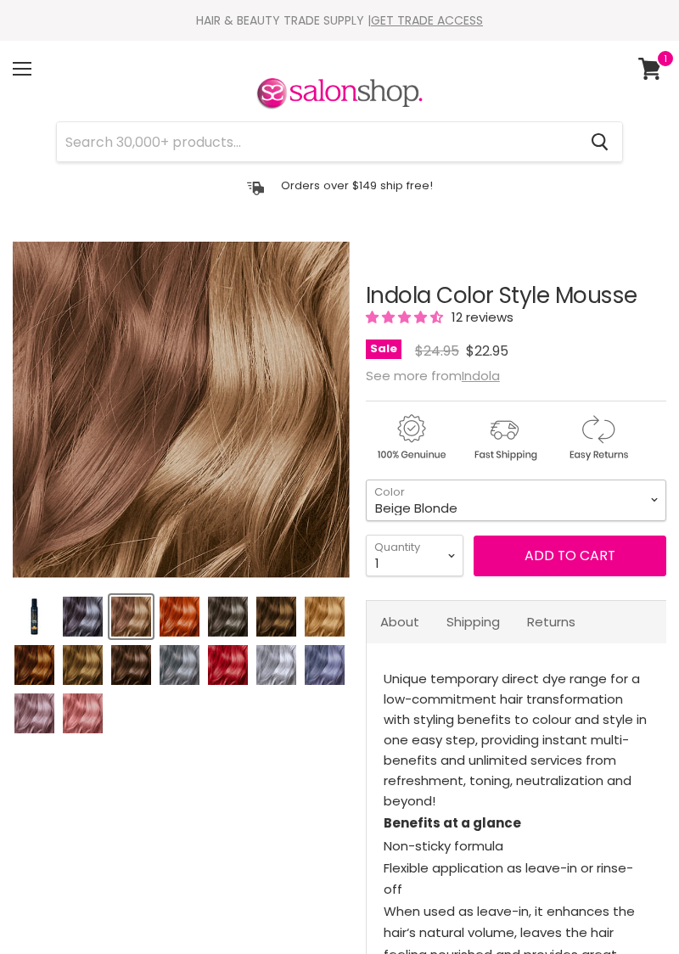
click at [653, 496] on select "Beige Blonde Honey Blonde Medium Blonde Dark Blonde Medium Brown Strawberry Ros…" at bounding box center [516, 501] width 301 height 42
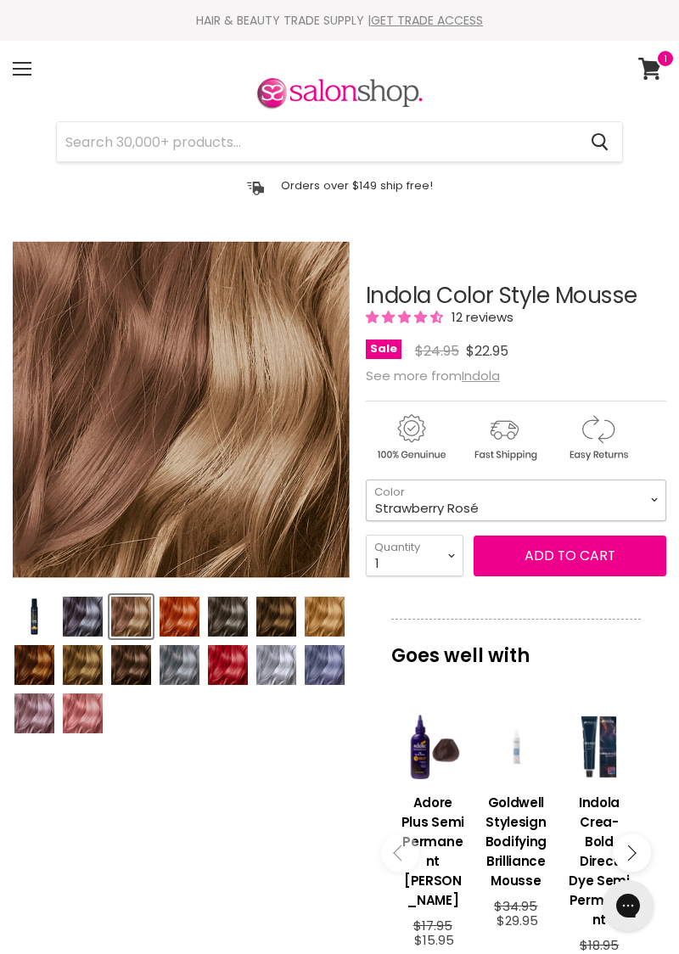
select select "Strawberry Rosé"
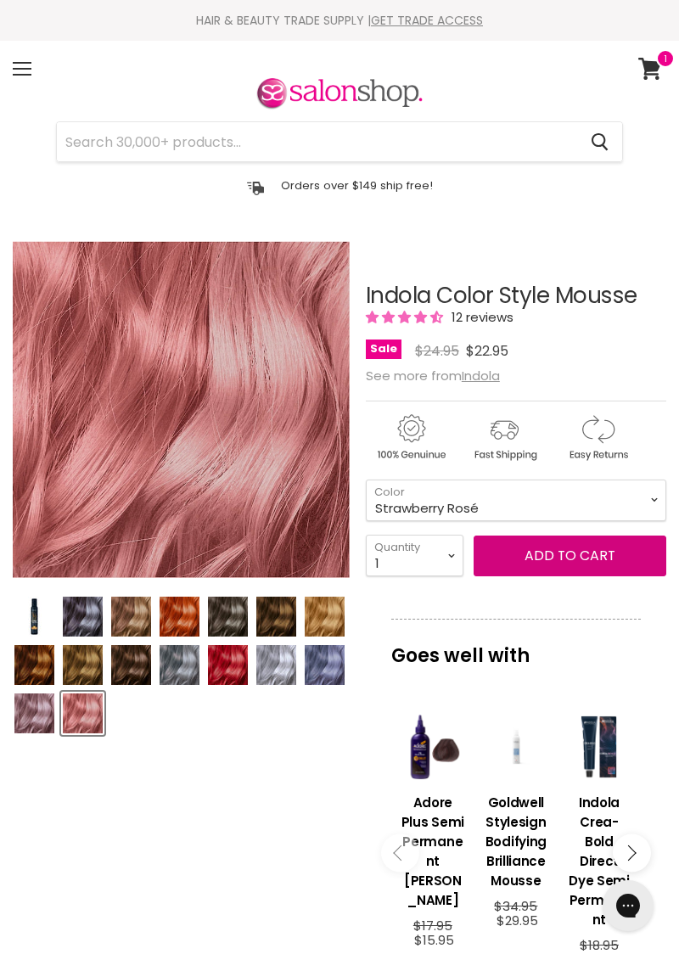
click at [540, 547] on button "Add to cart" at bounding box center [570, 556] width 193 height 41
click at [647, 61] on icon at bounding box center [649, 69] width 23 height 22
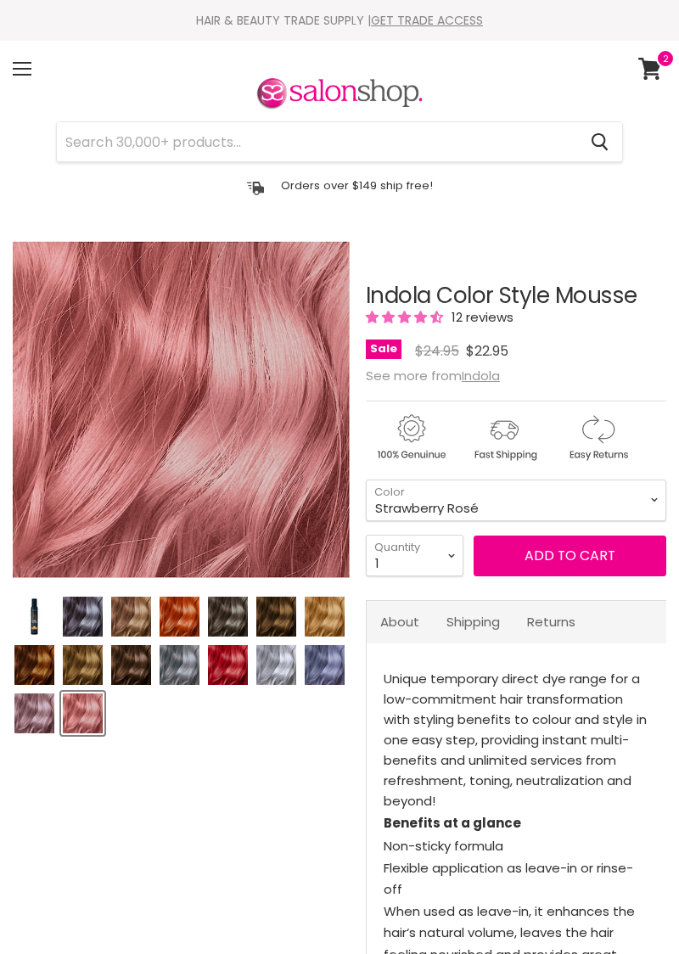
click at [653, 58] on icon at bounding box center [650, 69] width 24 height 22
select select "Strawberry Rosé"
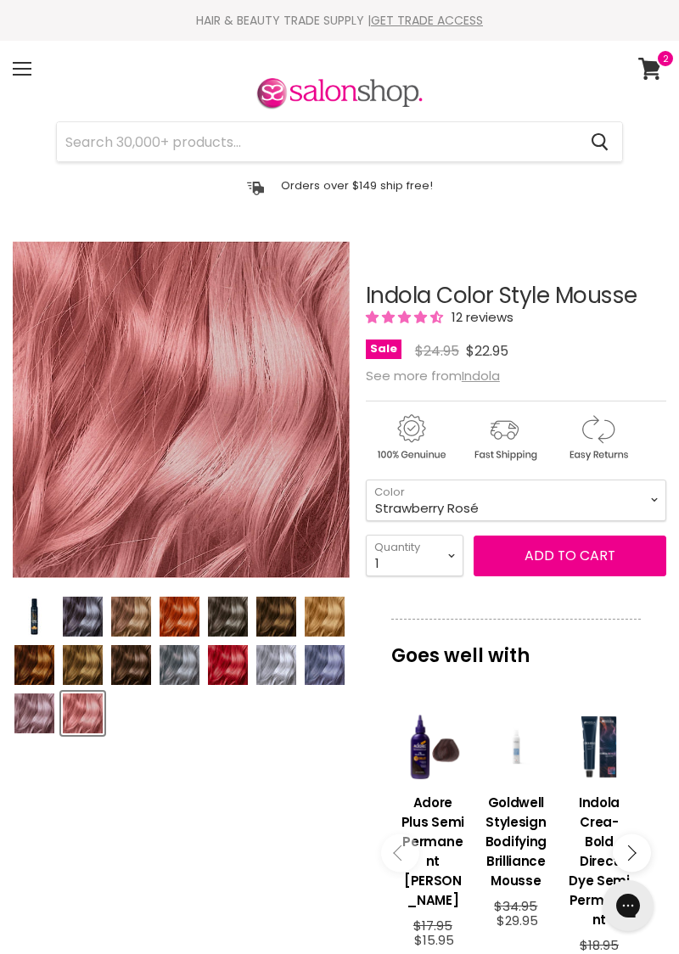
click at [652, 51] on link "View cart" at bounding box center [652, 68] width 45 height 39
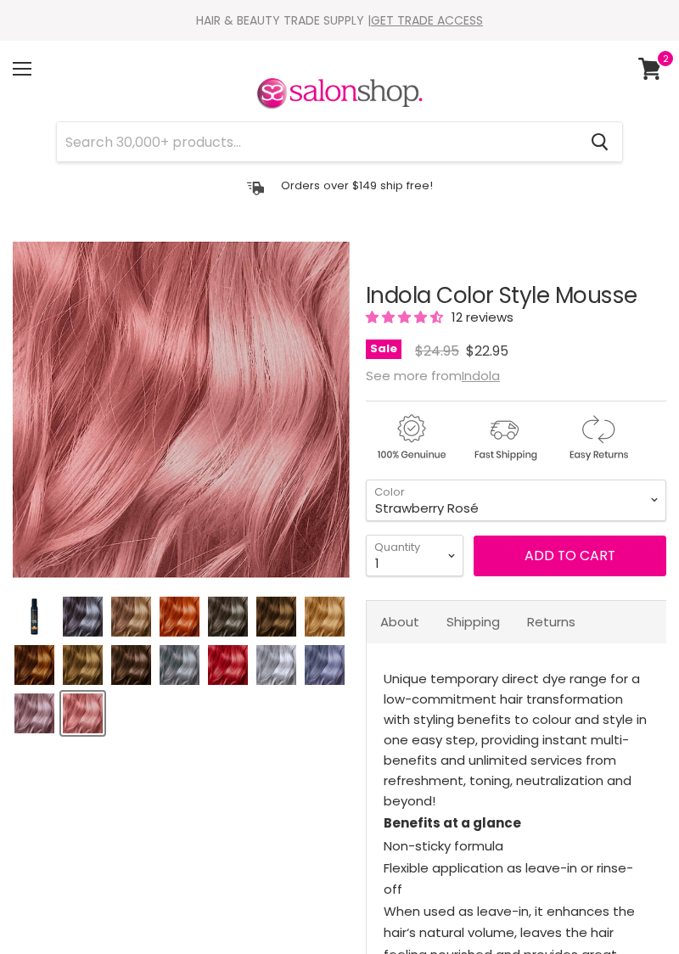
click at [543, 559] on span "Add to cart" at bounding box center [570, 556] width 91 height 20
